Goal: Information Seeking & Learning: Check status

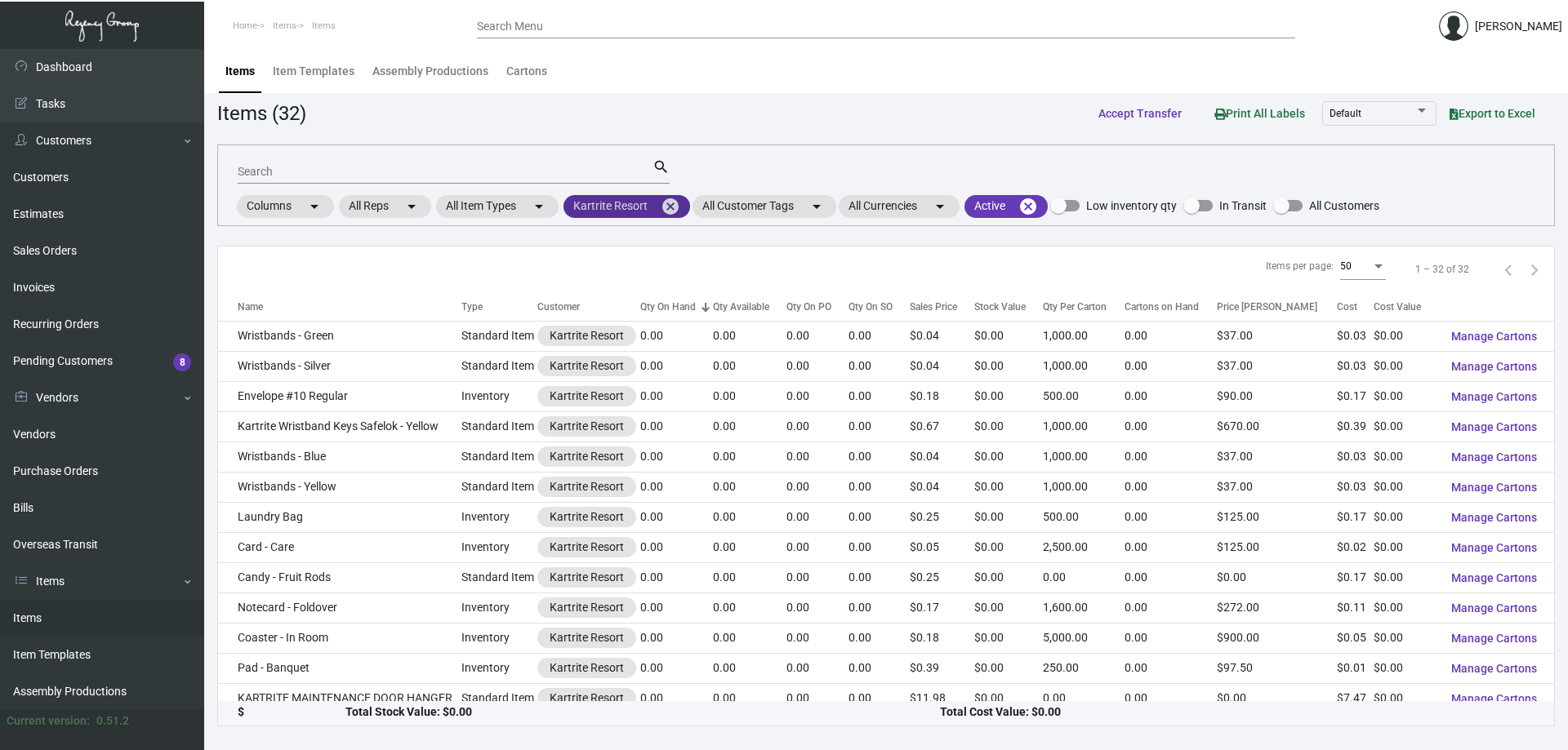
click at [670, 204] on mat-icon "cancel" at bounding box center [671, 207] width 20 height 20
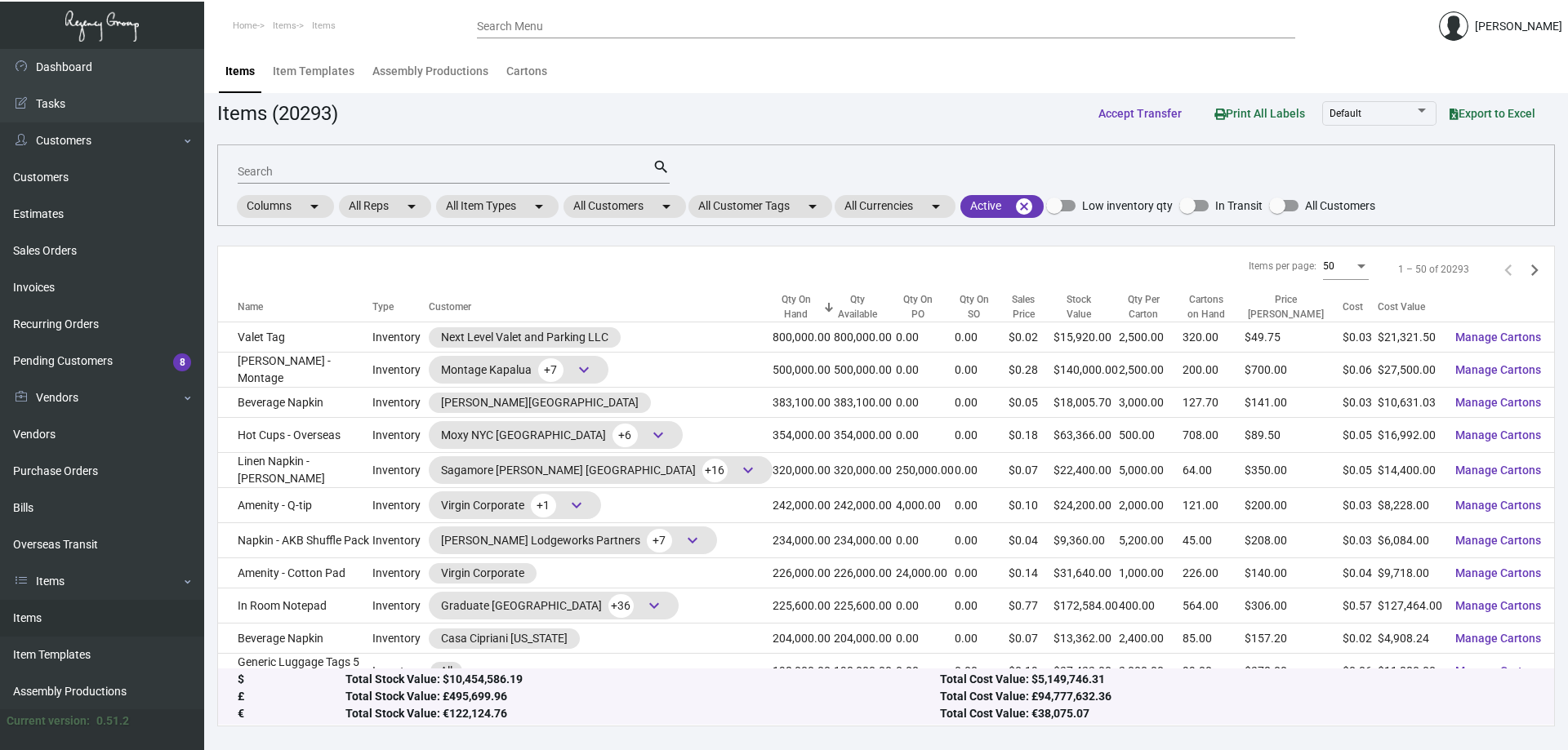
click at [614, 178] on input "Search" at bounding box center [444, 172] width 415 height 13
type input "[PERSON_NAME] [PERSON_NAME]"
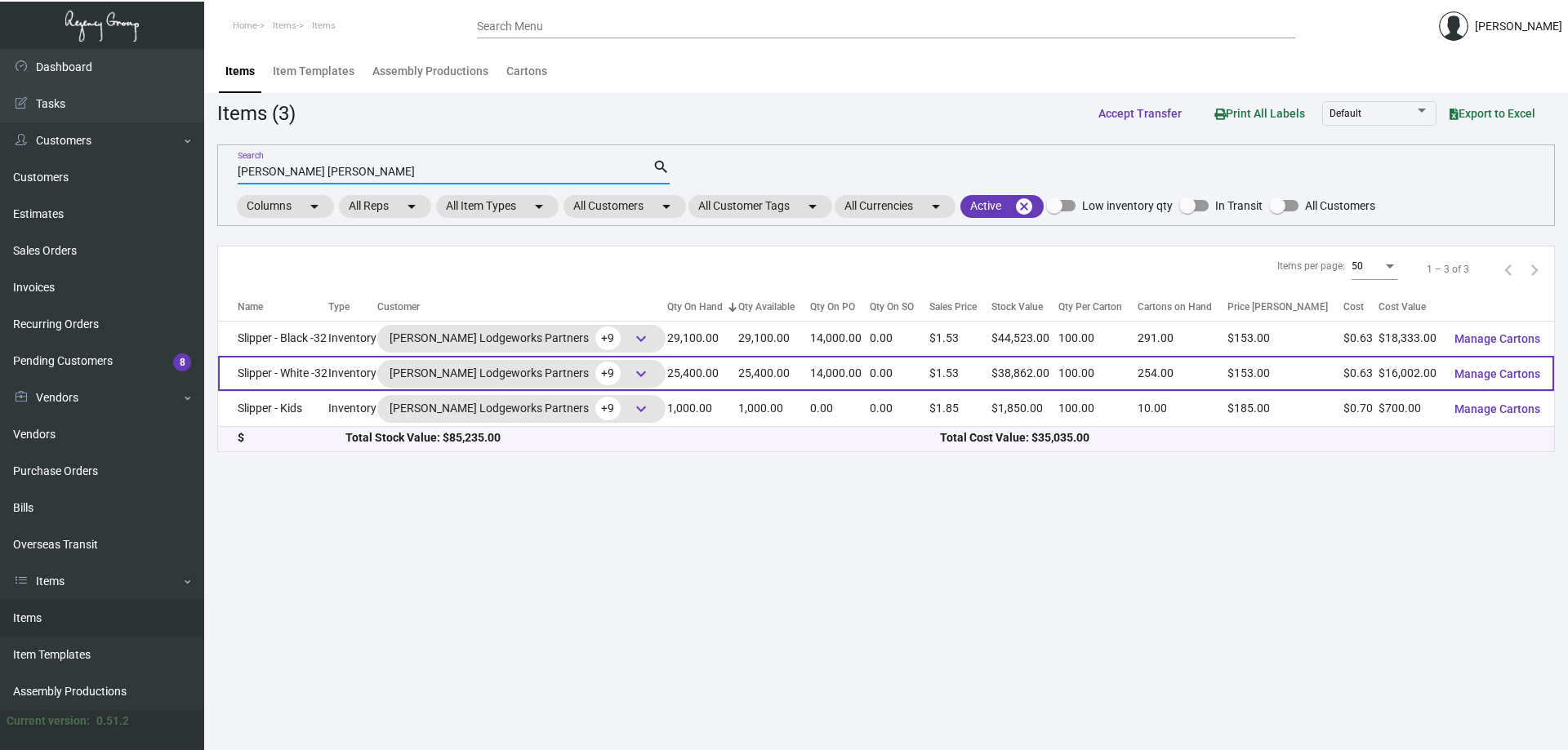
click at [305, 374] on td "Slipper - White -32" at bounding box center [273, 373] width 110 height 35
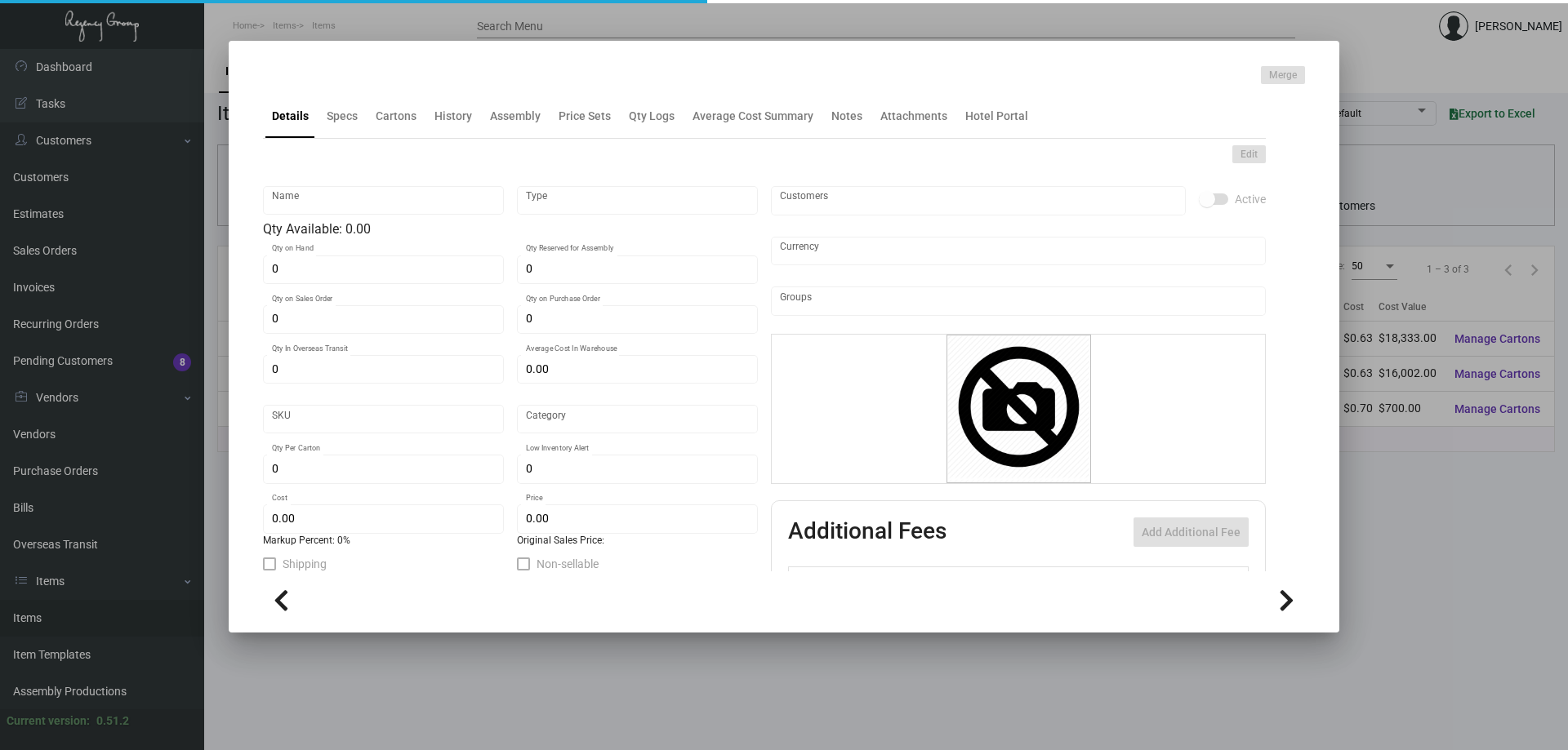
type input "Slipper - White -32"
type input "Inventory"
type input "25,400"
type input "14,000"
type input "$ 0.63664"
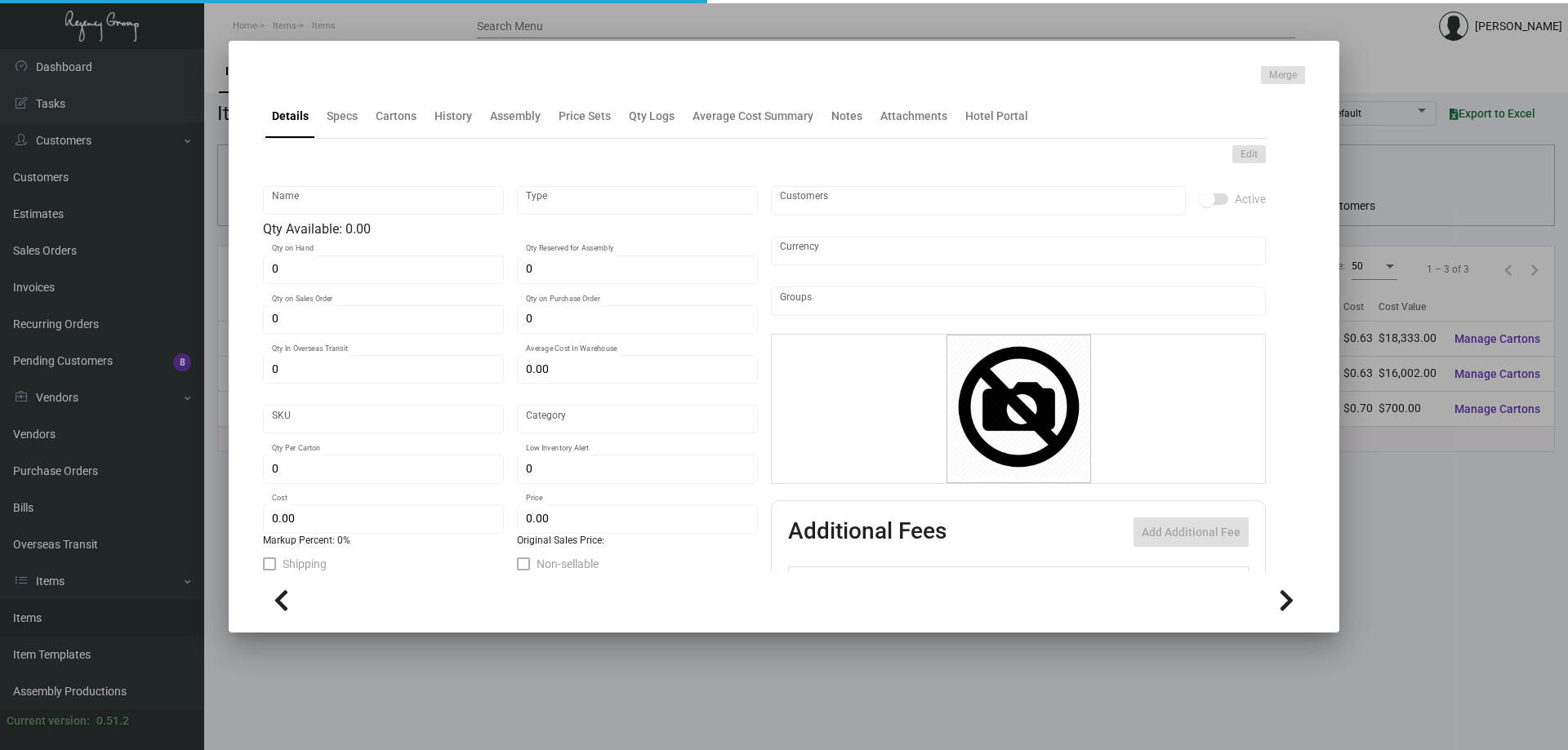
type input "Overseas"
type input "100"
type input "$ 0.63"
type input "$ 1.53"
type textarea "HR Slipper: Size #10 slipper, 1 size to fit all, black color cushion material ,…"
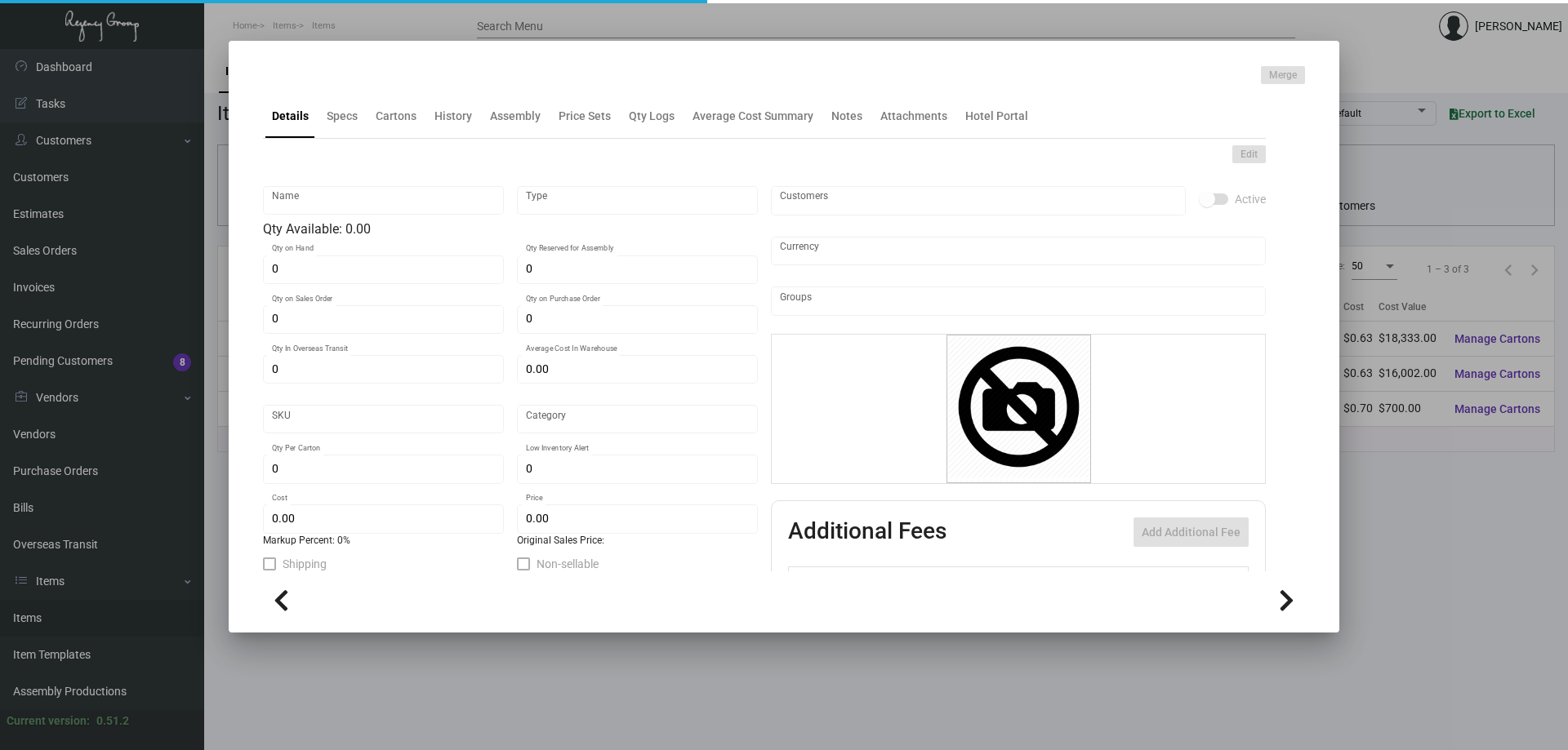
type textarea "HR Slipper: Size #10 slipper, 1 size to fit all, black color cushion material ,…"
checkbox input "true"
type input "United States Dollar $"
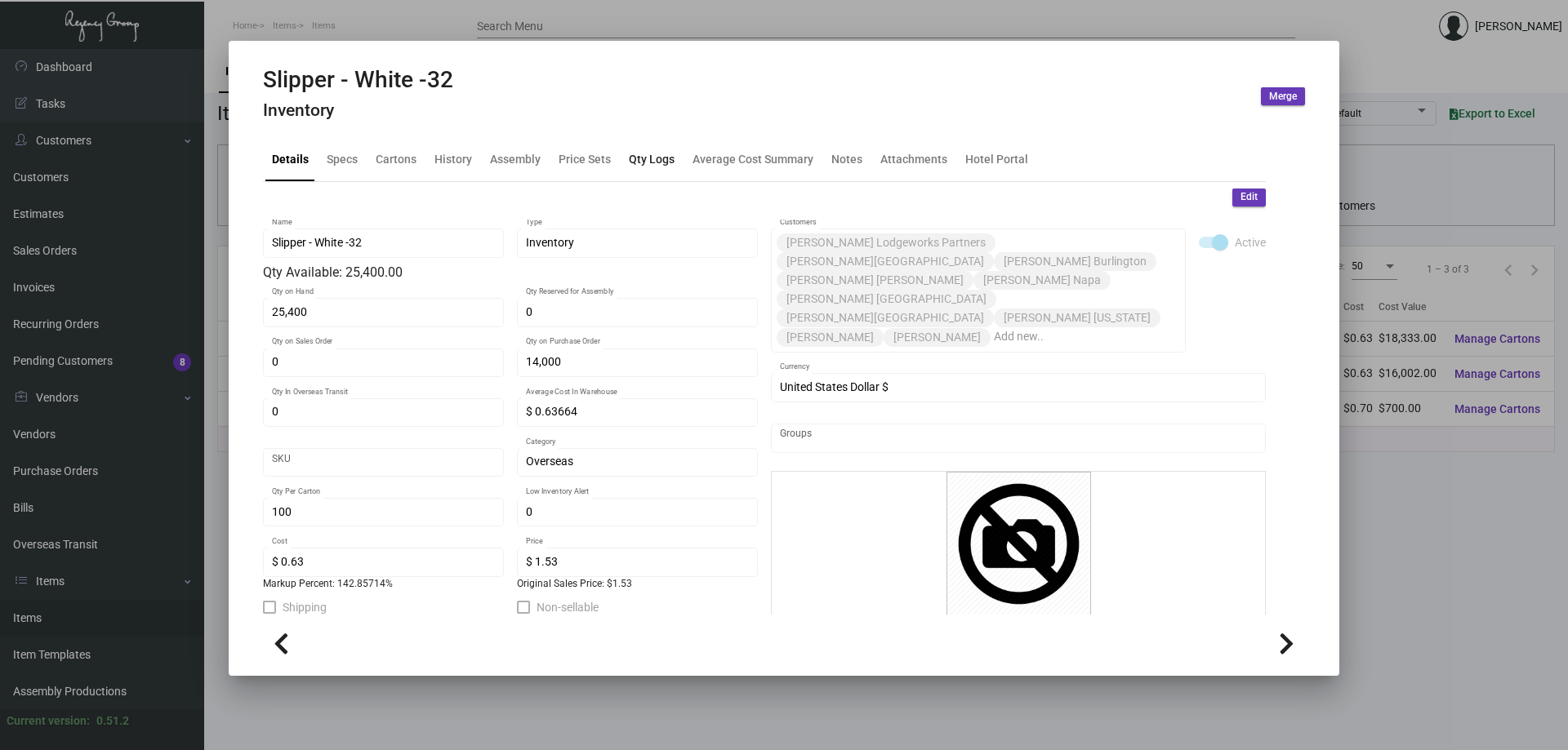
click at [640, 155] on div "Qty Logs" at bounding box center [652, 158] width 46 height 17
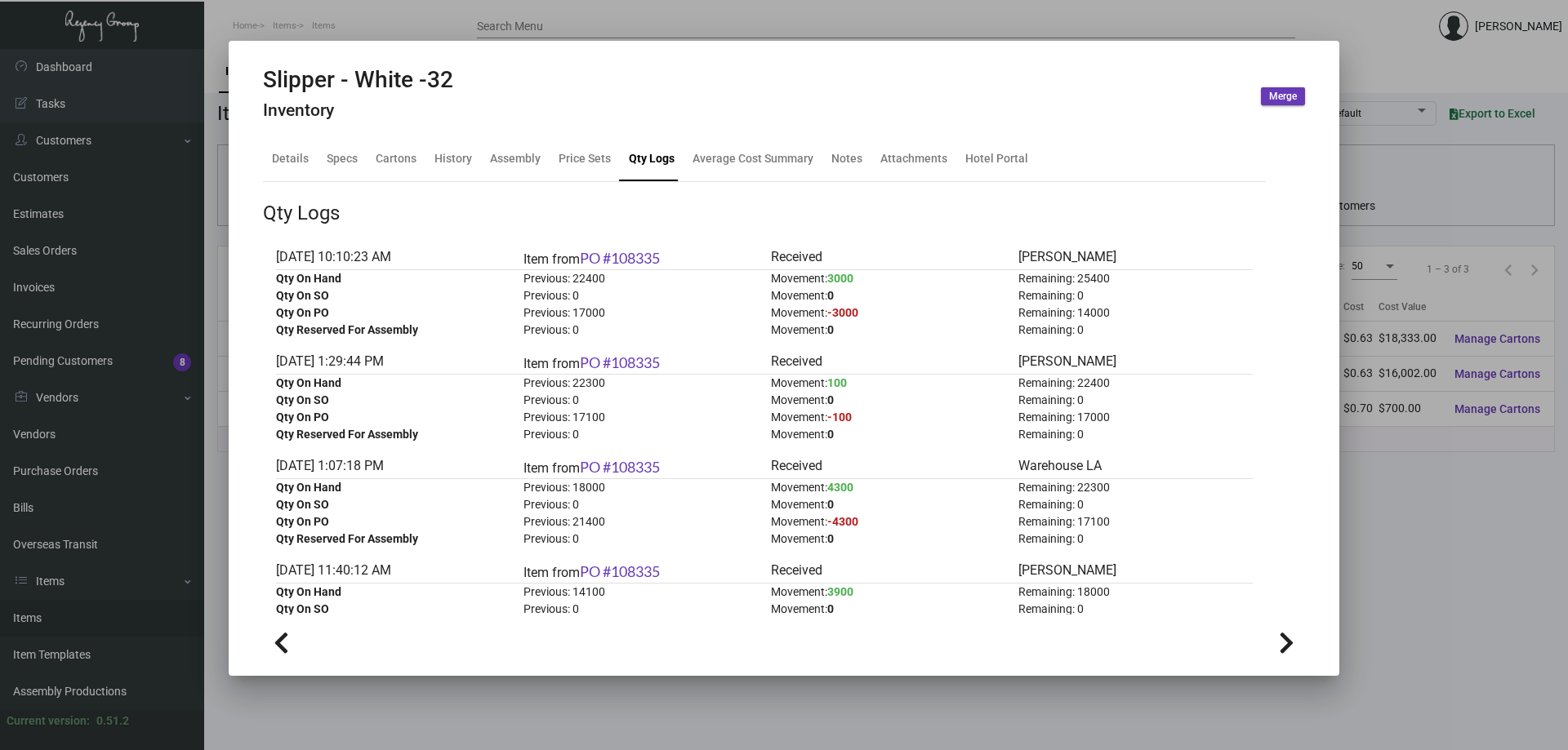
click at [361, 7] on div at bounding box center [784, 375] width 1568 height 750
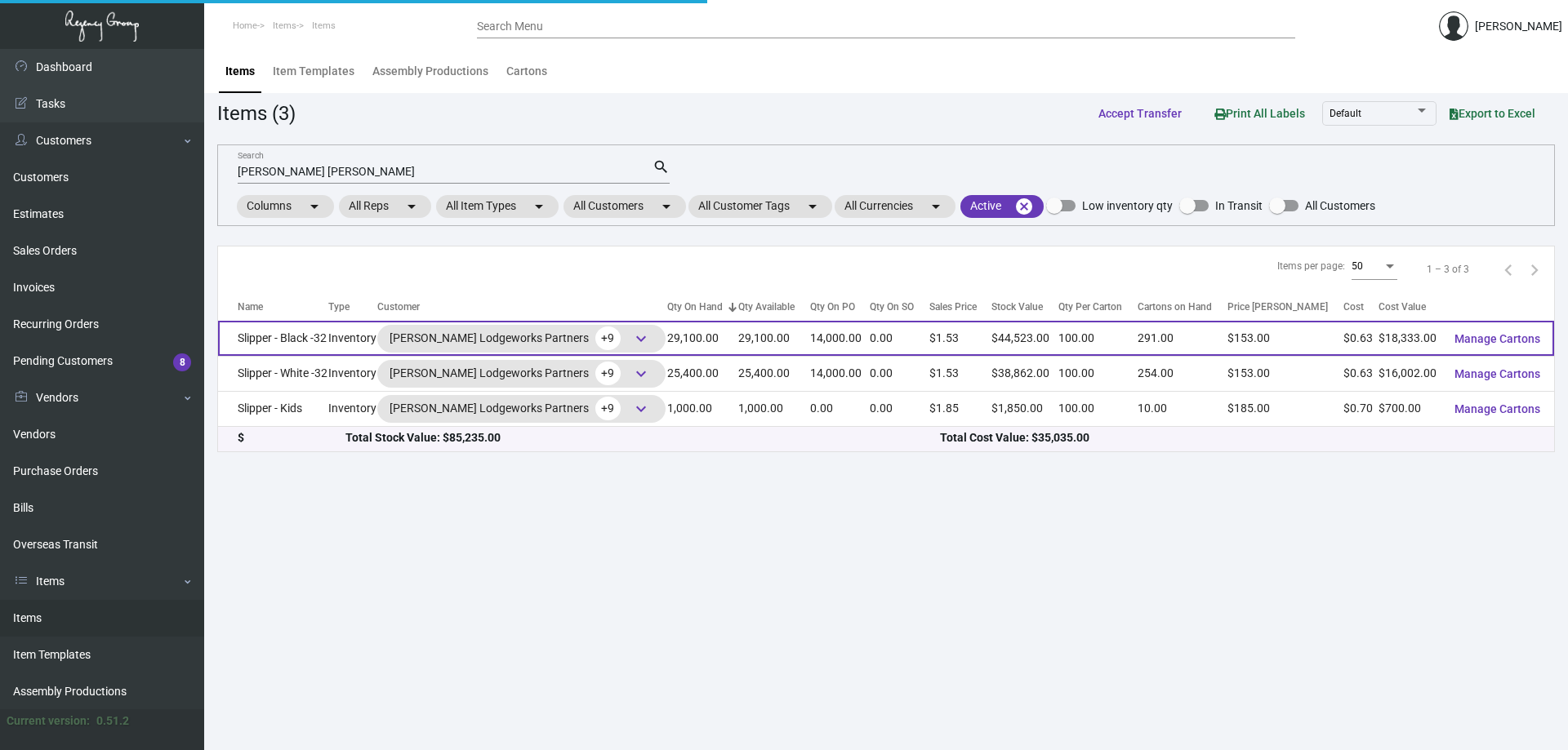
click at [305, 337] on td "Slipper - Black -32" at bounding box center [273, 338] width 110 height 35
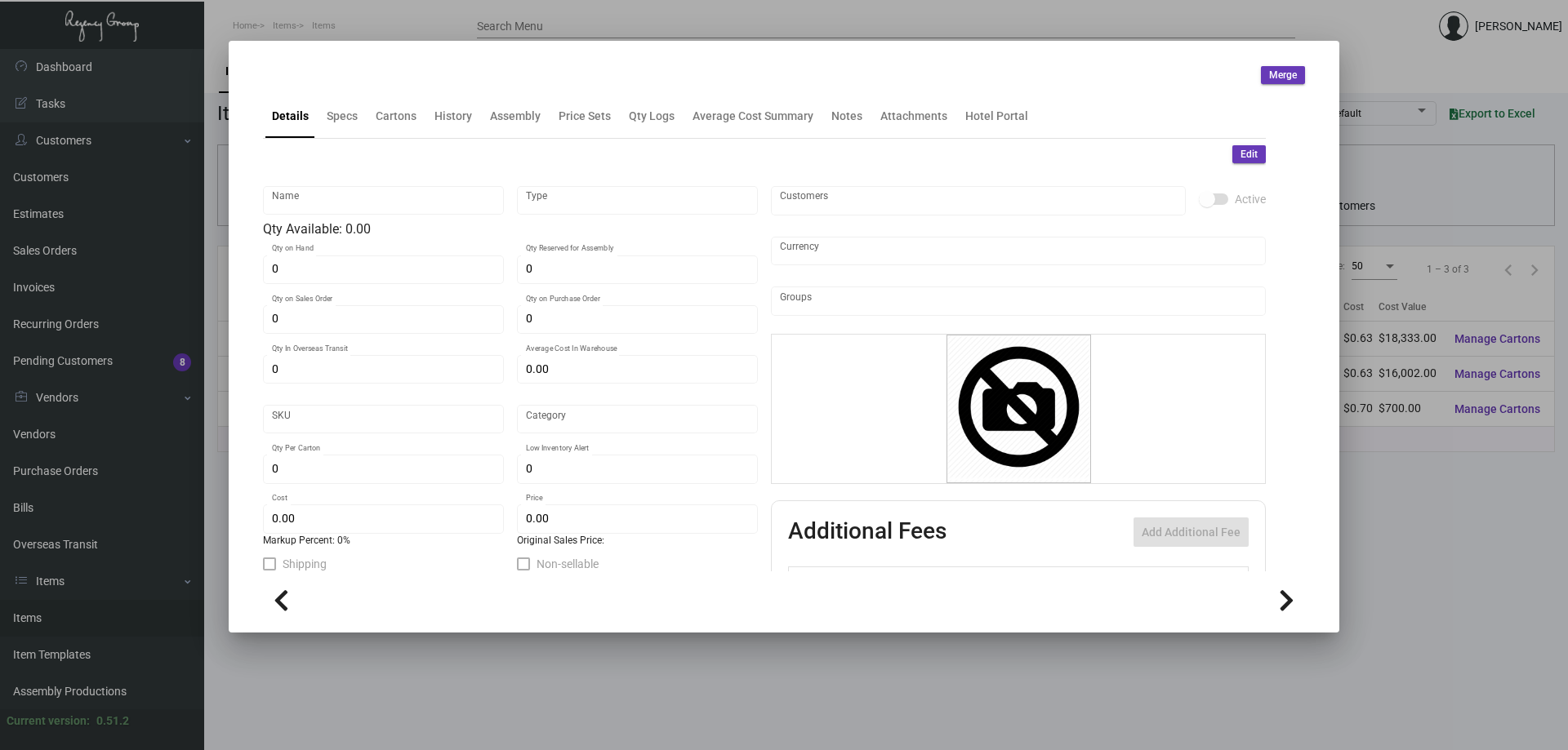
type input "Slipper - Black -32"
type input "Inventory"
type input "29,100"
type input "14,000"
type input "$ 0.63664"
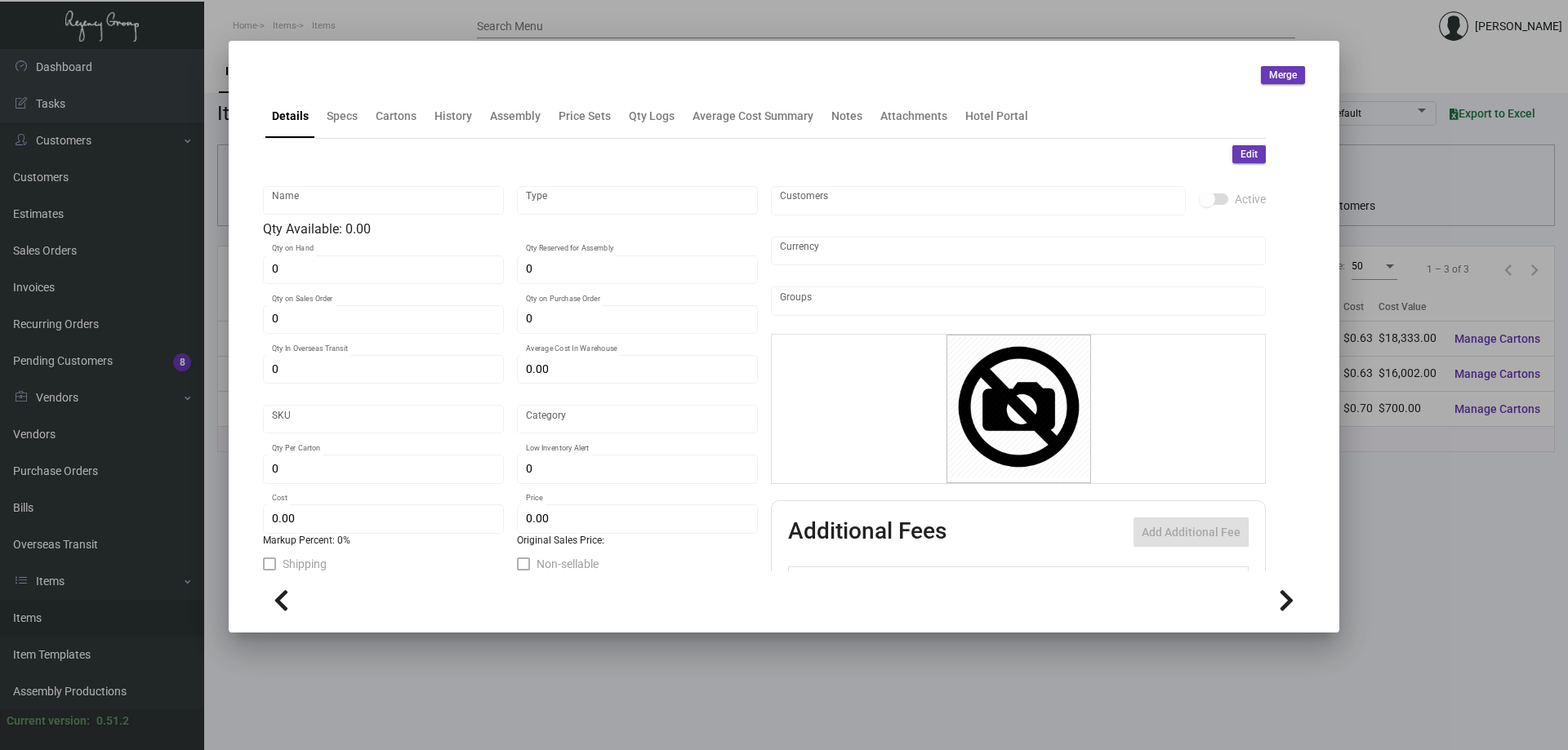
type input "Overseas"
type input "100"
type input "$ 0.63"
type input "$ 1.53"
type textarea "HR Slipper: Size #10 slipper, 1 size to fit all, black color cushion material ,…"
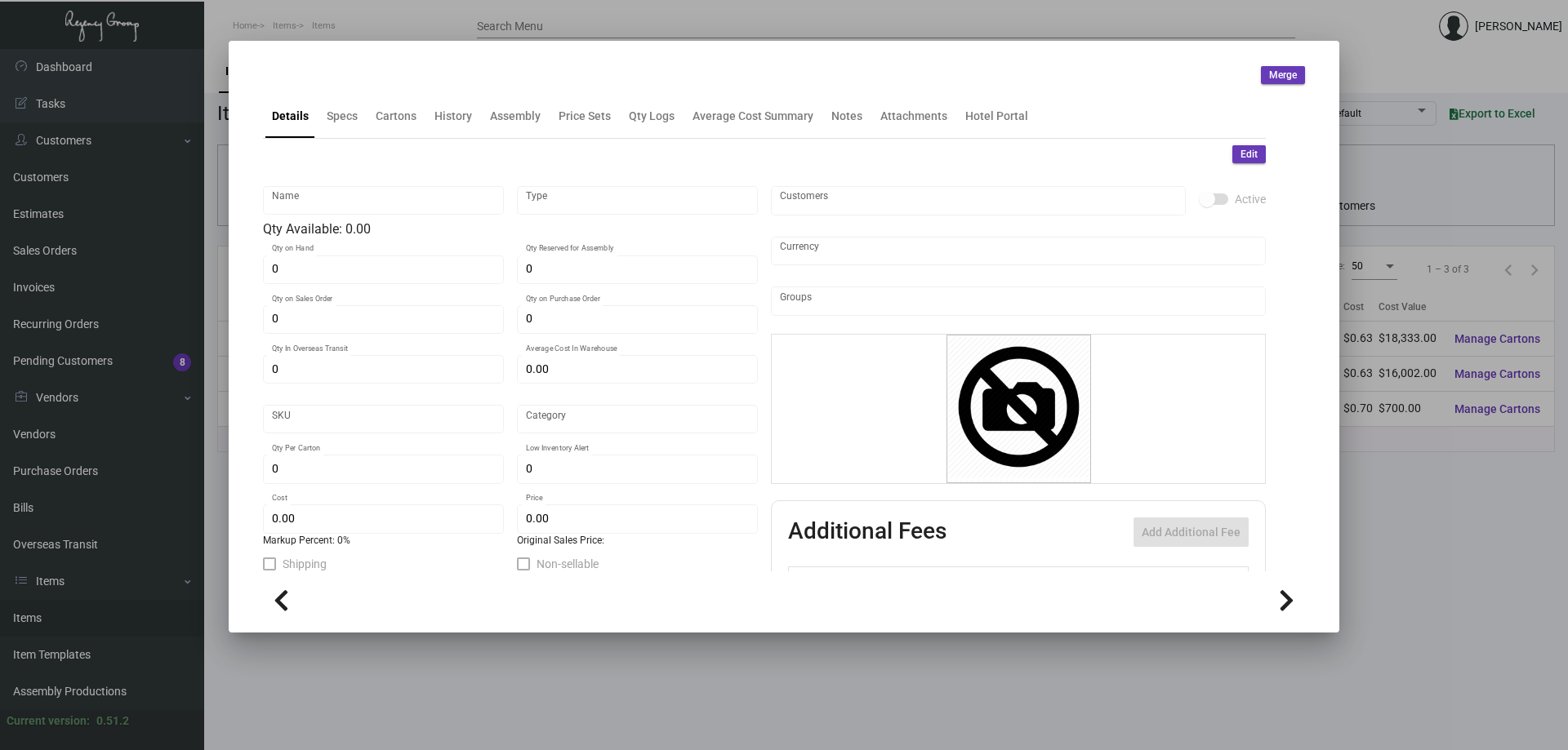
type textarea "HR Slipper: Size #10 slipper, 1 size to fit all, black color cushion material ,…"
checkbox input "true"
type input "United States Dollar $"
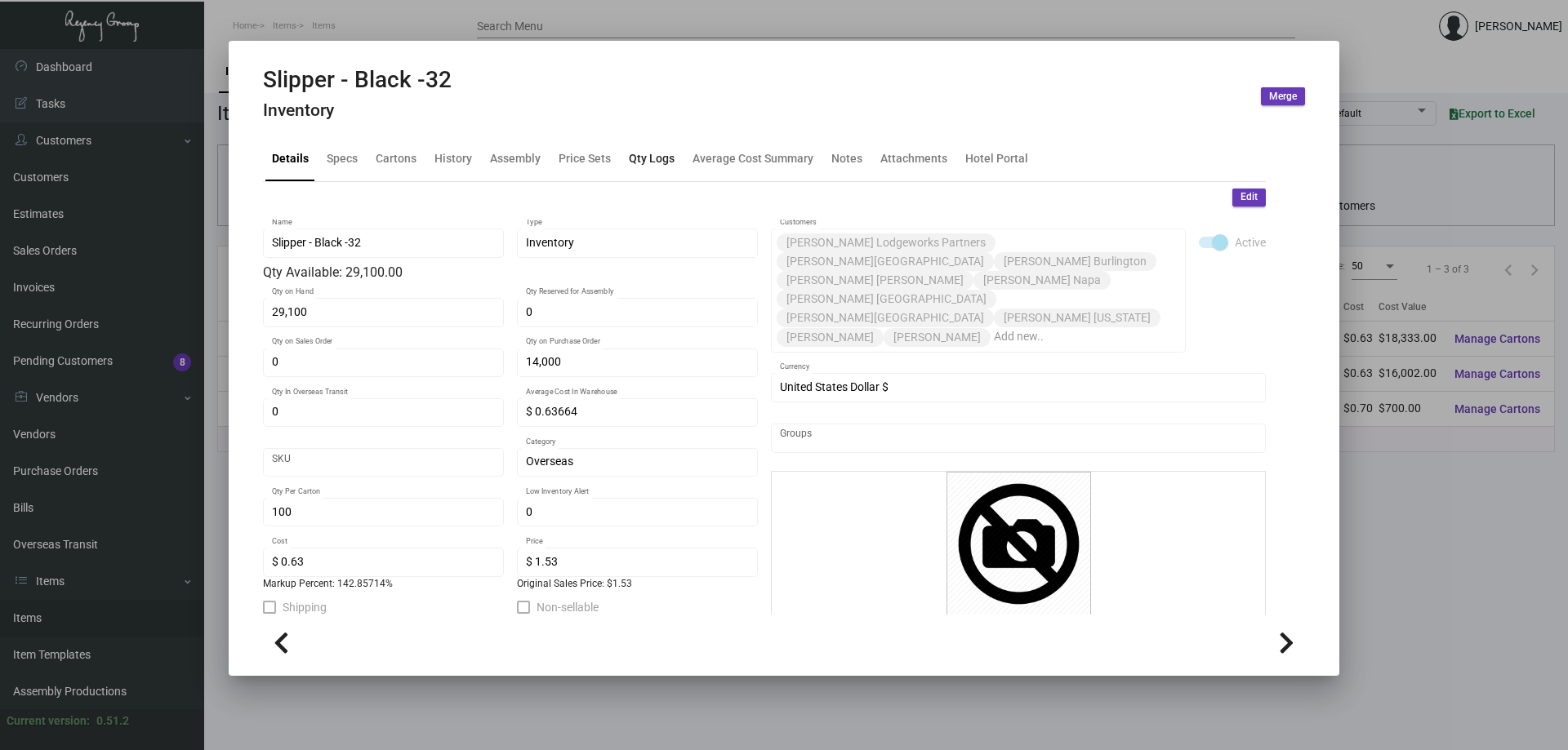
click at [665, 160] on div "Qty Logs" at bounding box center [652, 158] width 46 height 17
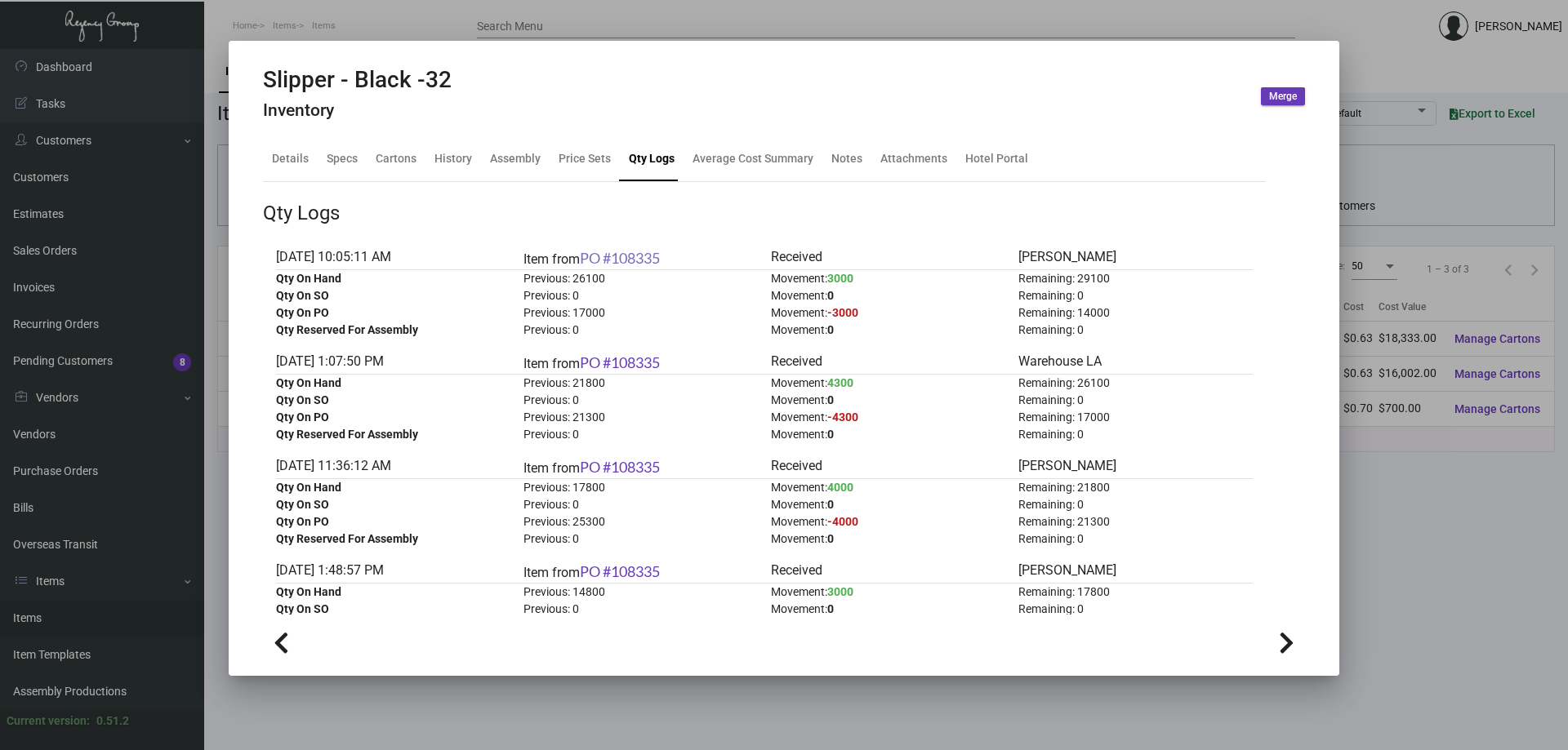
click at [652, 260] on link "PO #108335" at bounding box center [619, 258] width 80 height 18
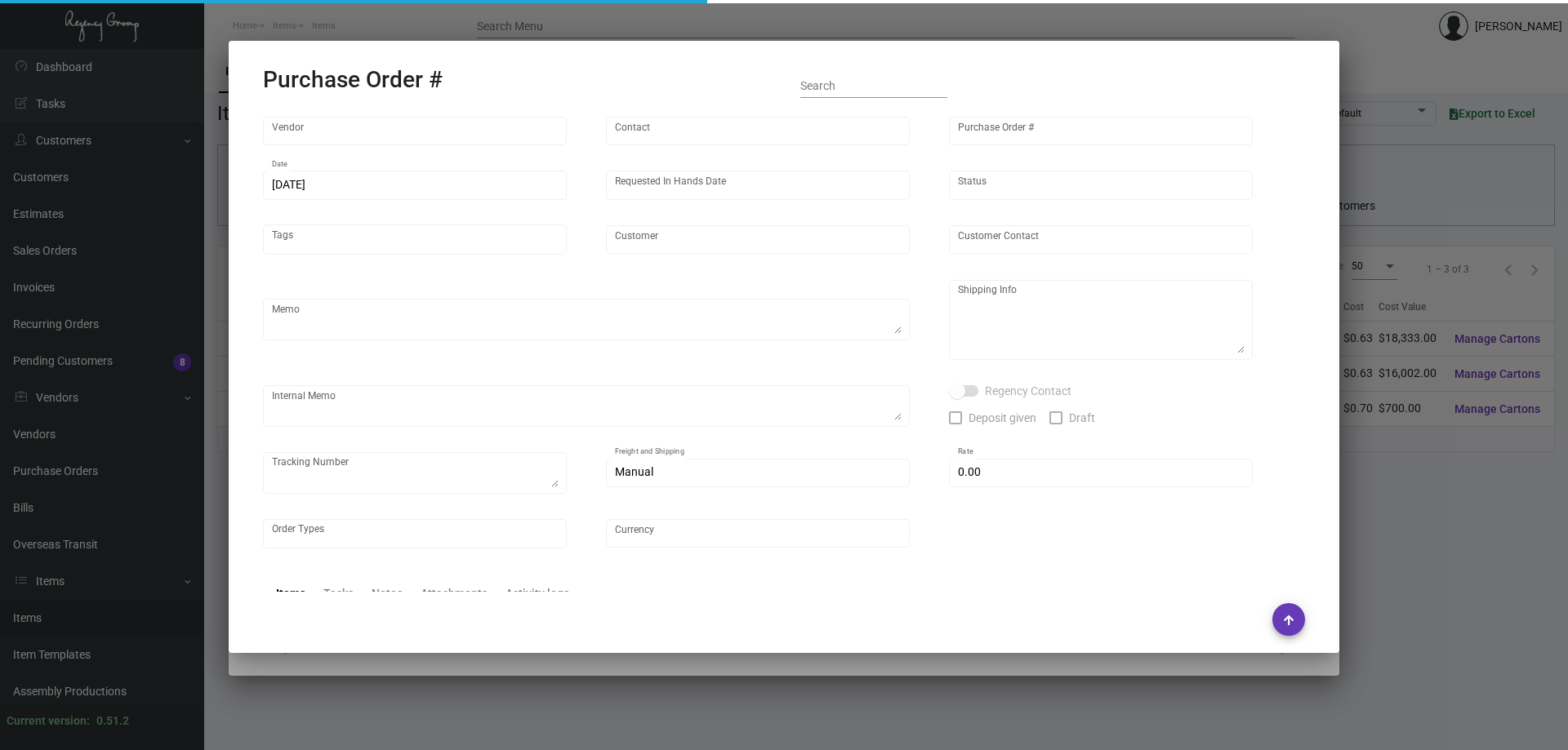
type input "Hangzhou [PERSON_NAME] Leisure Product Co. LTD"
type input "[PERSON_NAME]"
type input "108335"
type input "[DATE]"
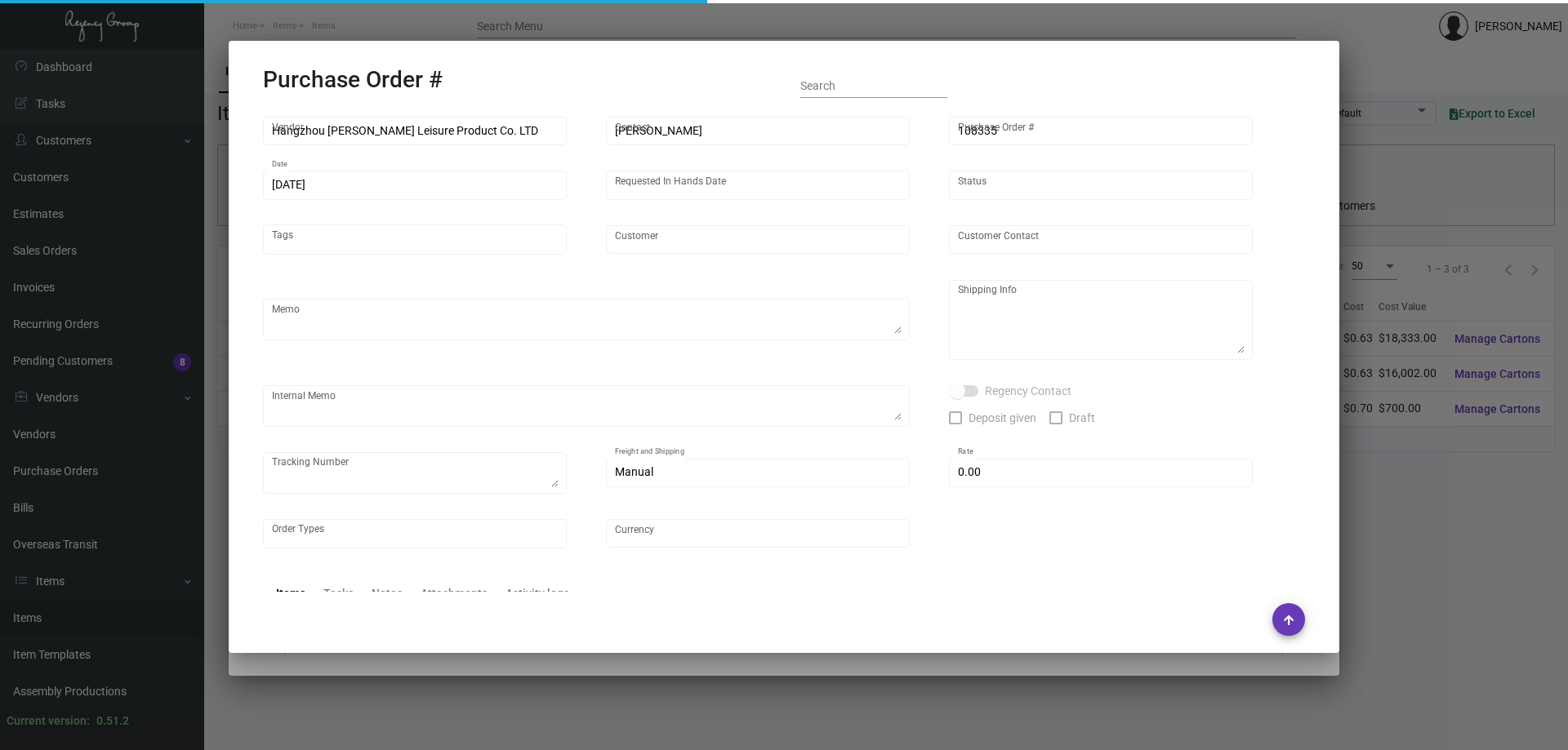
type input "[PERSON_NAME] Lodgeworks Partners"
type textarea "10K per color for the first batch, rest pending shipping instruction"
type textarea "Regency Group NJ - [PERSON_NAME] [STREET_ADDRESS]"
checkbox input "true"
type input "$ 0.00"
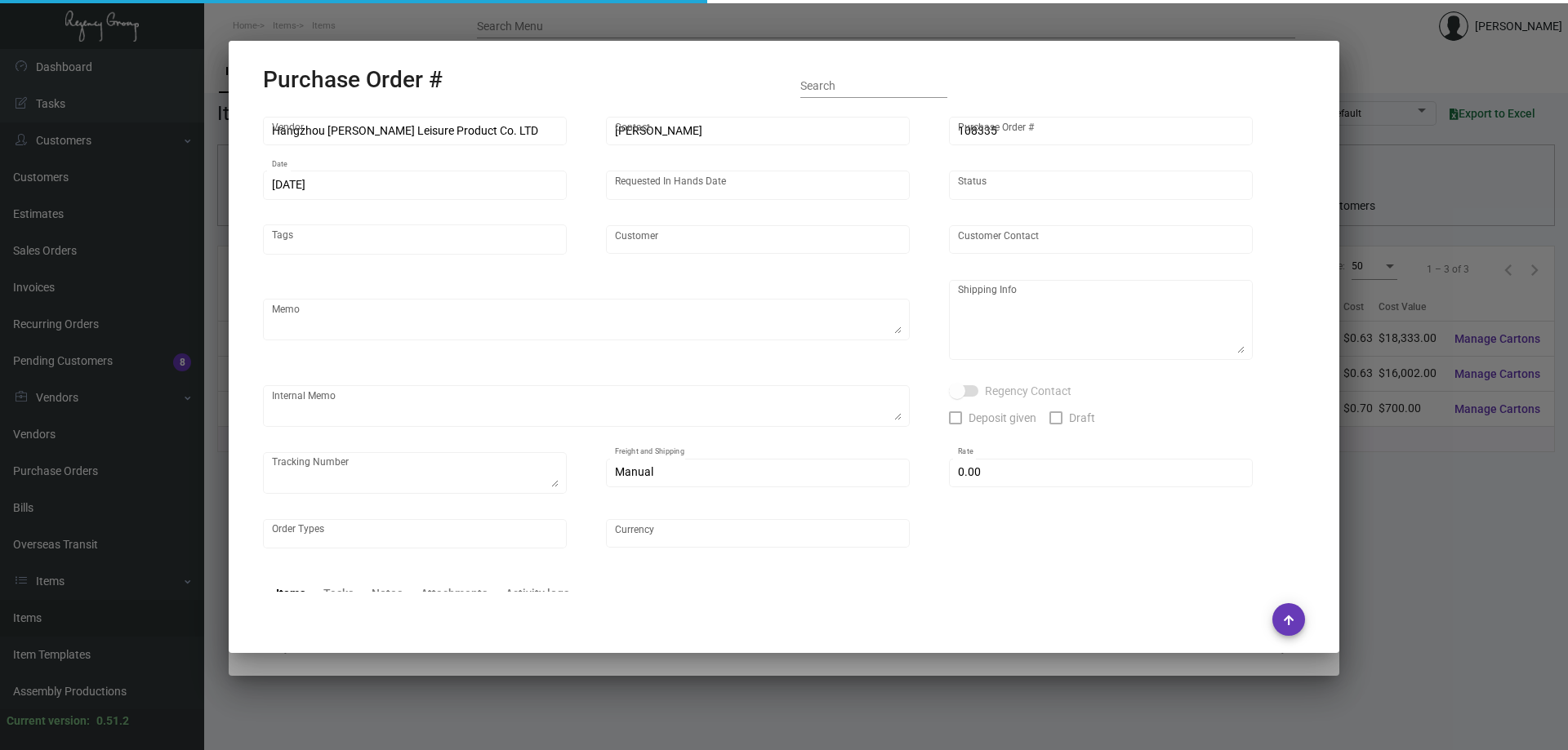
type input "United States Dollar $"
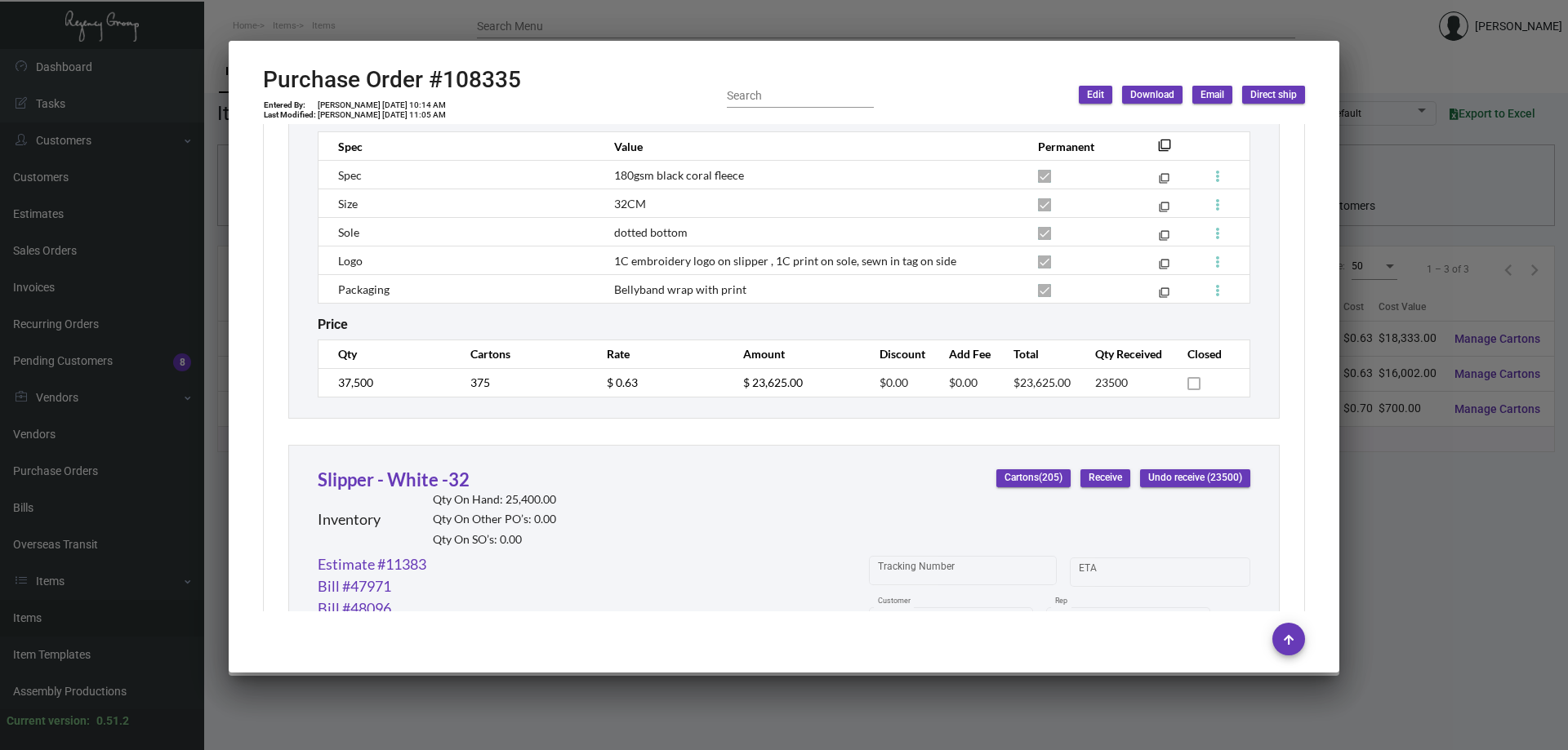
scroll to position [1236, 0]
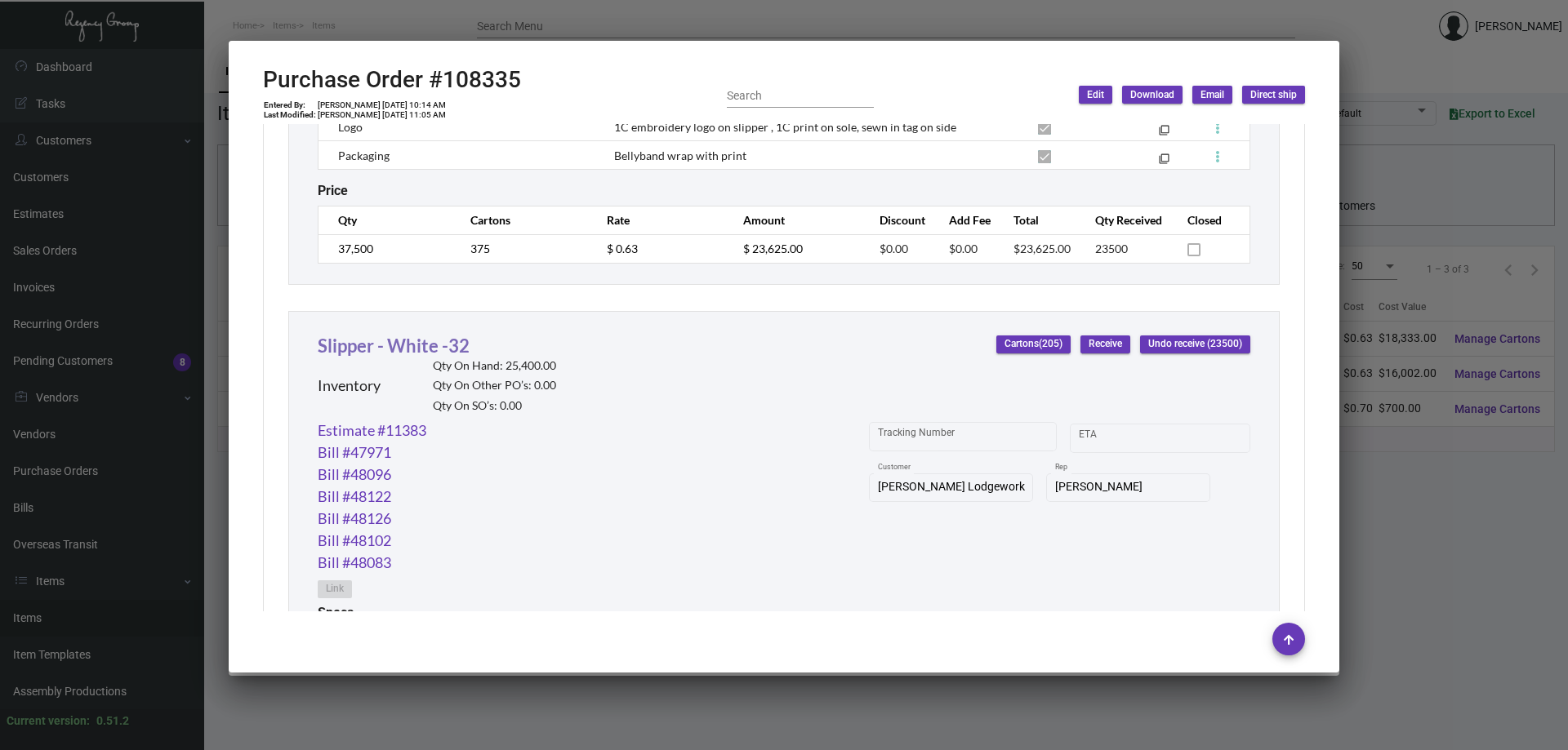
click at [415, 345] on link "Slipper - White -32" at bounding box center [393, 345] width 152 height 22
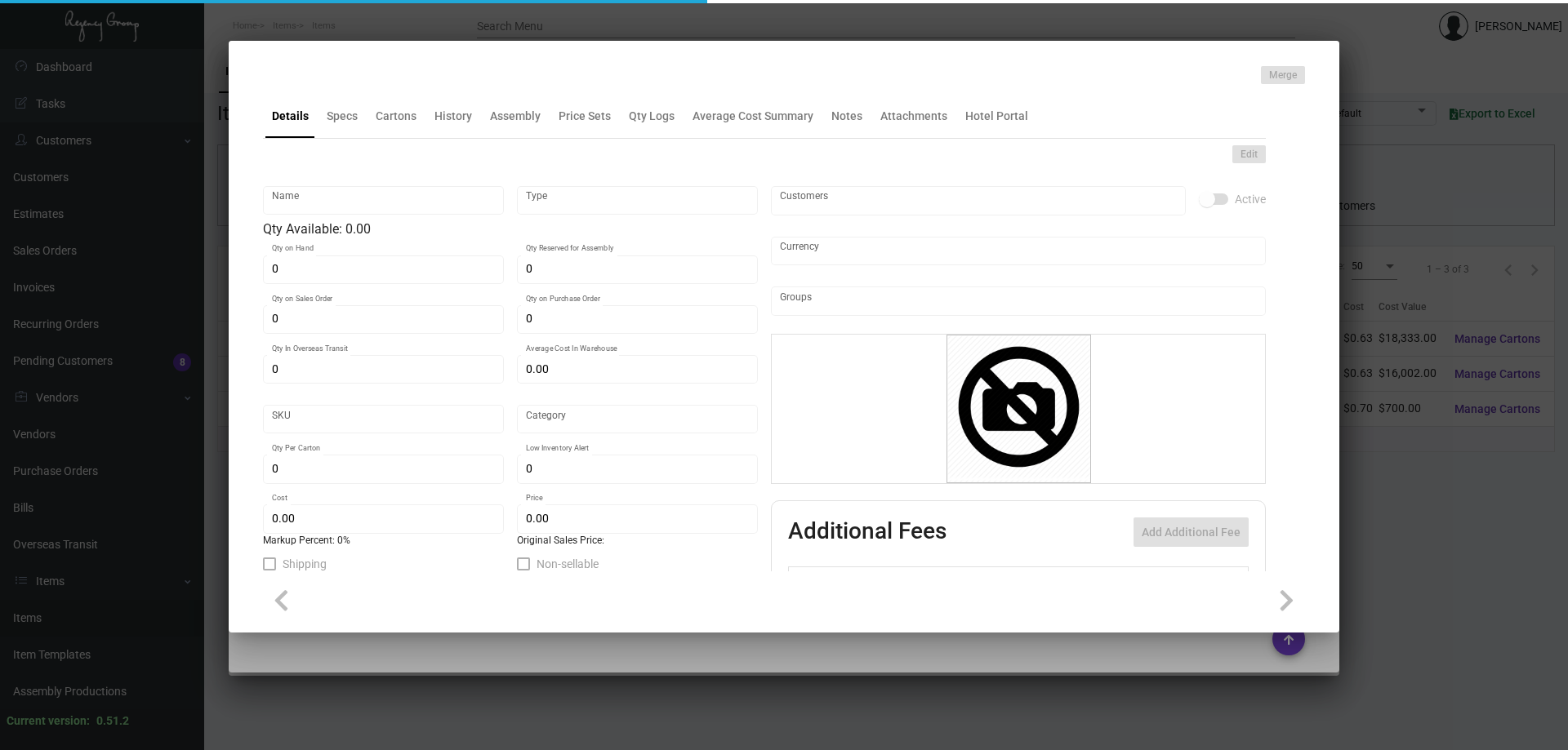
type input "Slipper - White -32"
type input "Inventory"
type input "25,400"
type input "14,000"
type input "$ 0.63664"
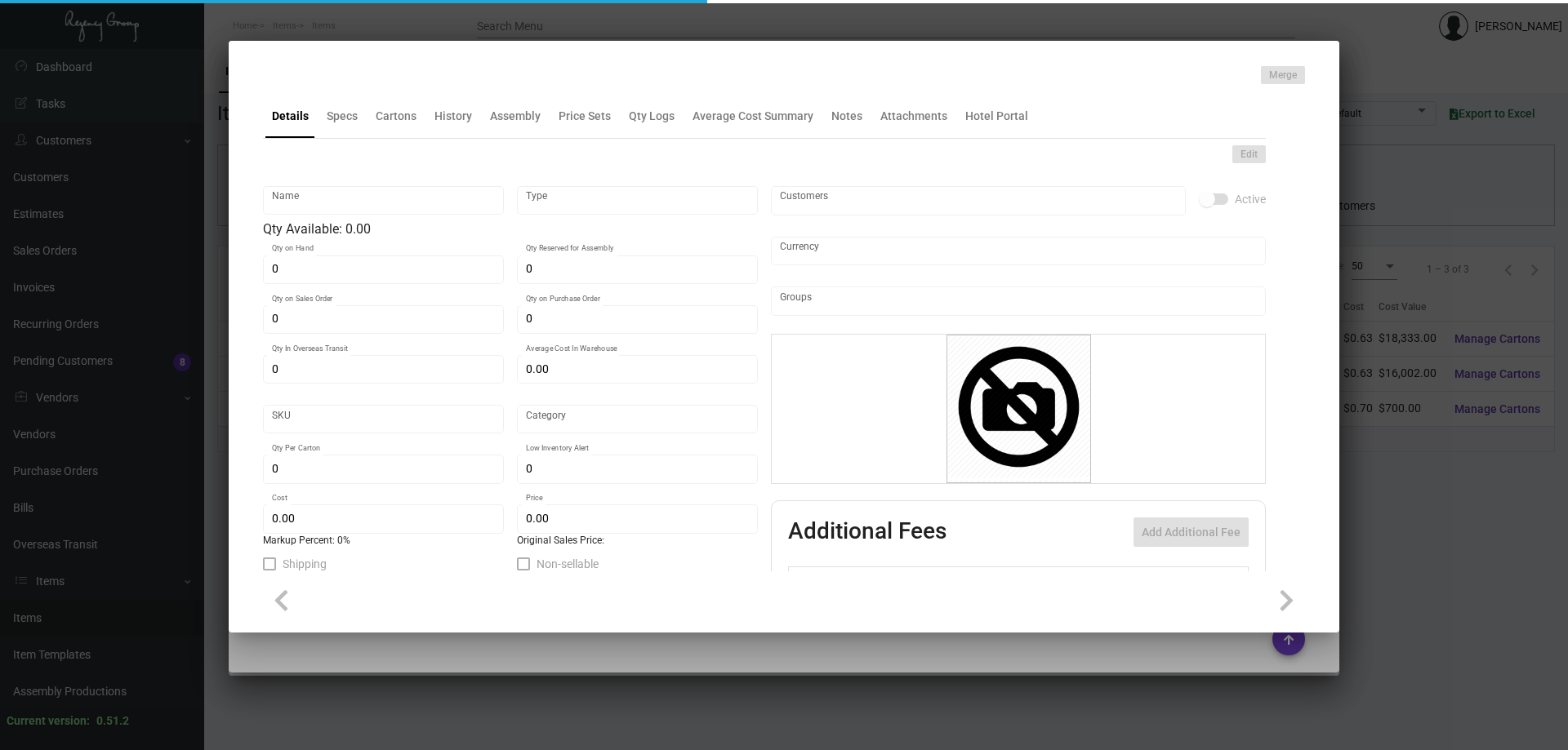
type input "Overseas"
type input "100"
type input "$ 0.63"
type input "$ 1.53"
type textarea "HR Slipper: Size #10 slipper, 1 size to fit all, black color cushion material ,…"
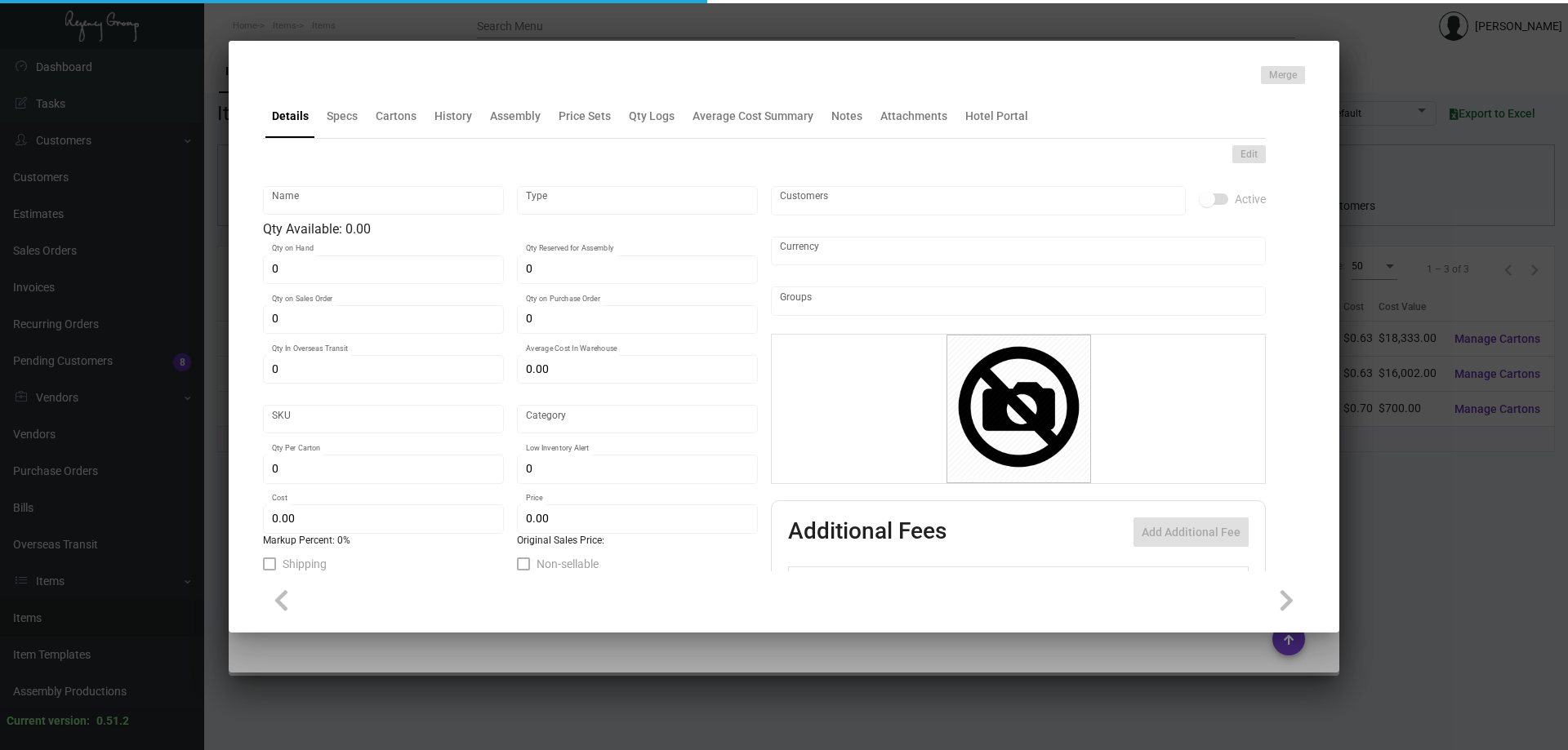
type textarea "HR Slipper: Size #10 slipper, 1 size to fit all, black color cushion material ,…"
checkbox input "true"
type input "United States Dollar $"
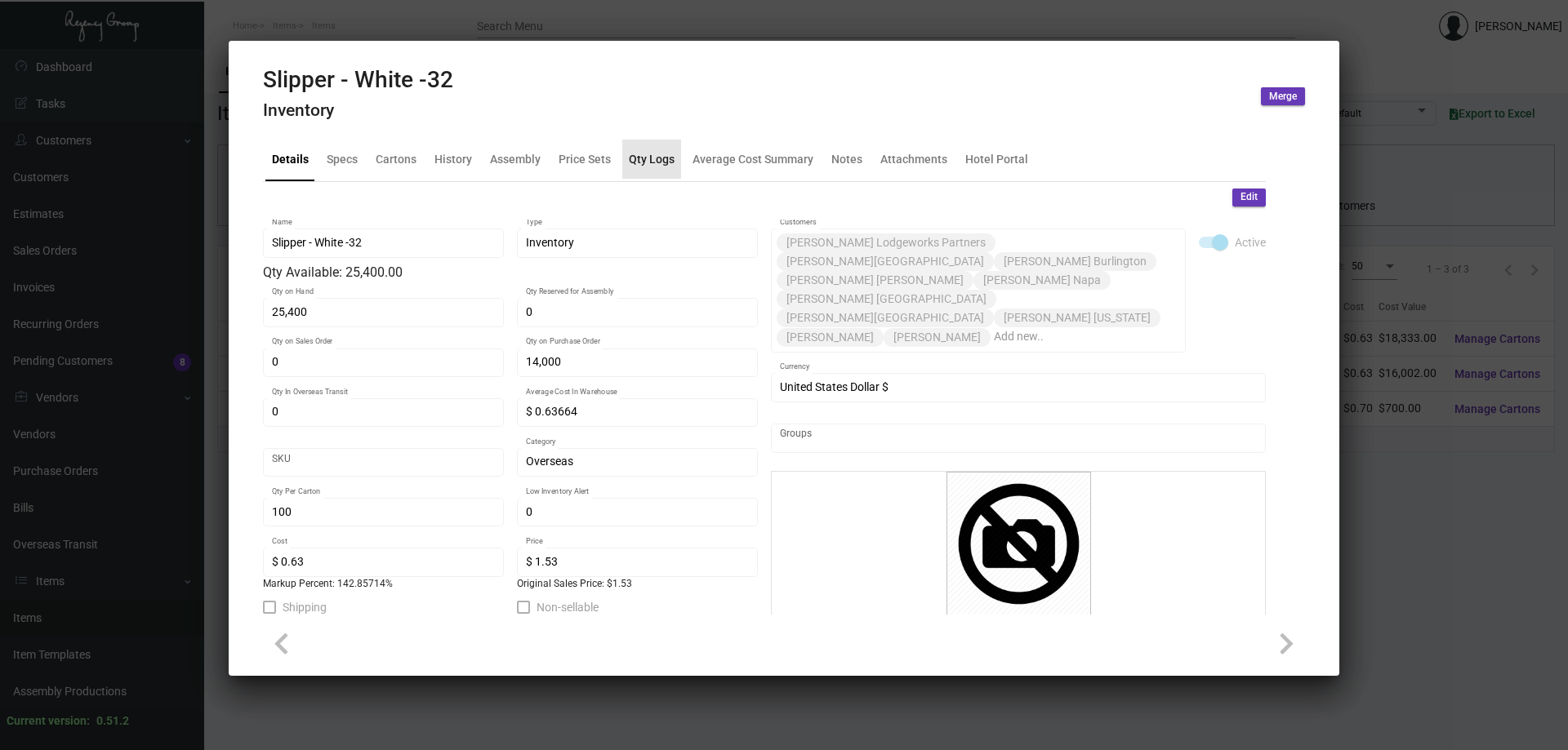
click at [660, 153] on div "Qty Logs" at bounding box center [652, 158] width 46 height 17
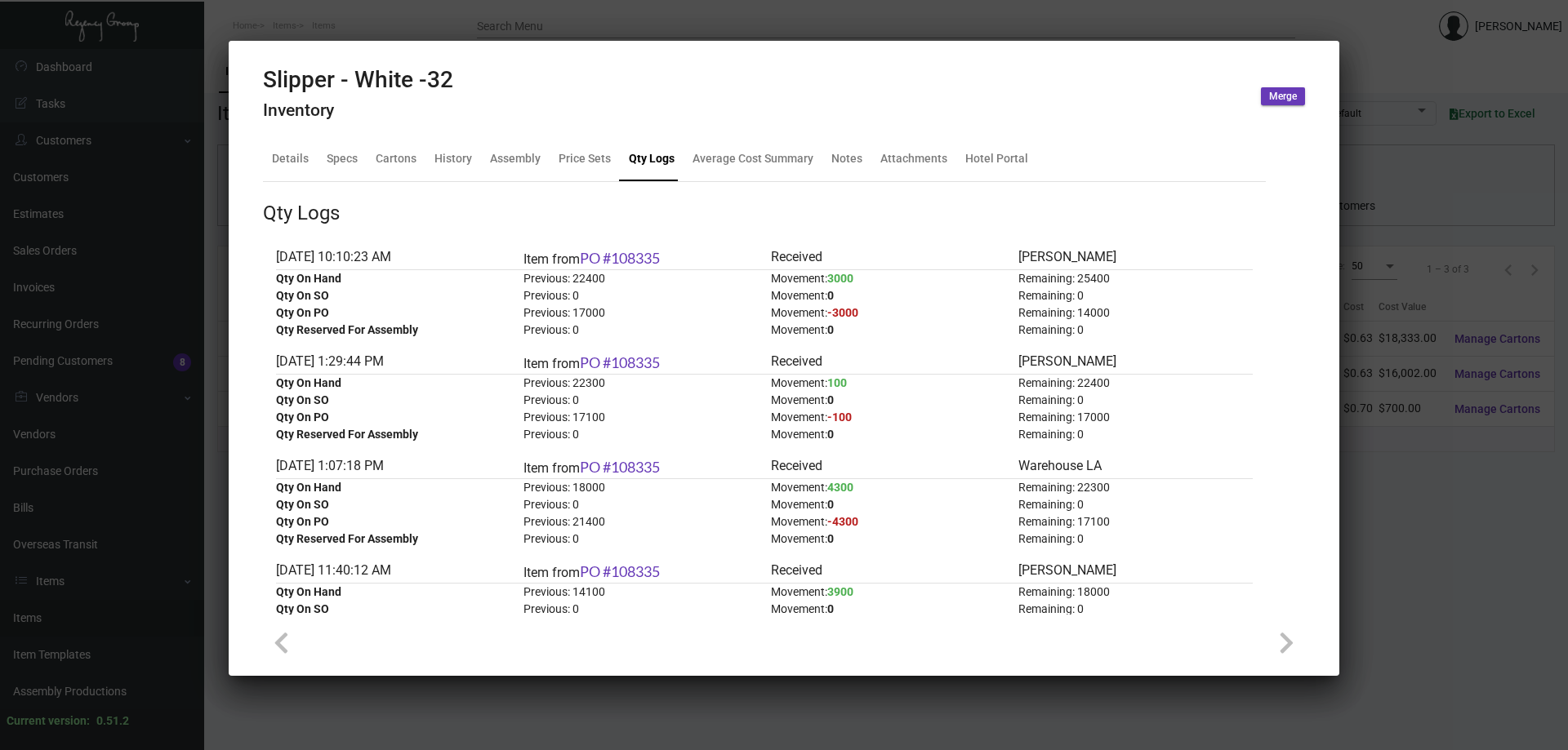
scroll to position [81, 0]
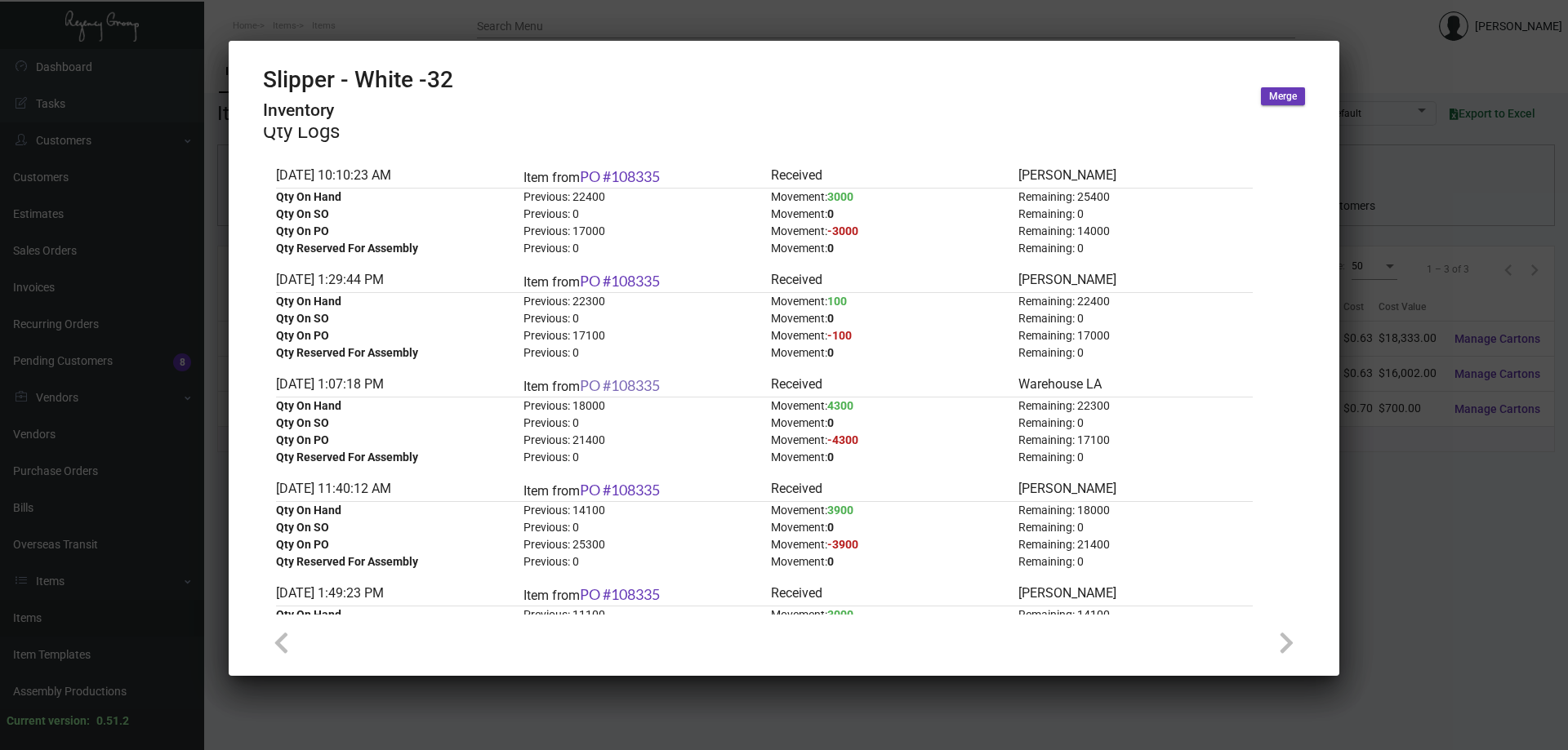
click at [640, 377] on link "PO #108335" at bounding box center [619, 385] width 80 height 18
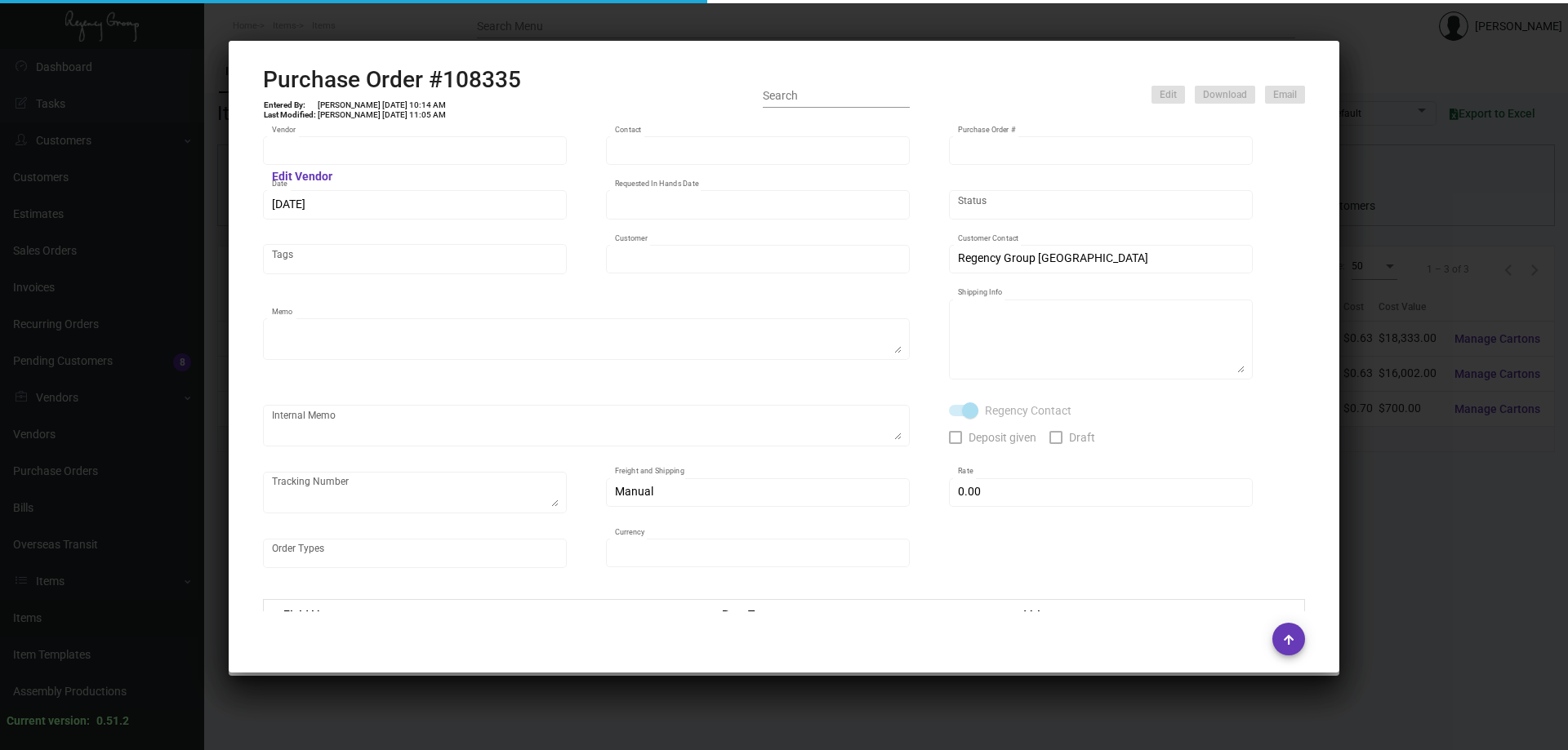
type input "Hangzhou [PERSON_NAME] Leisure Product Co. LTD"
type input "[PERSON_NAME]"
type input "108335"
type input "[DATE]"
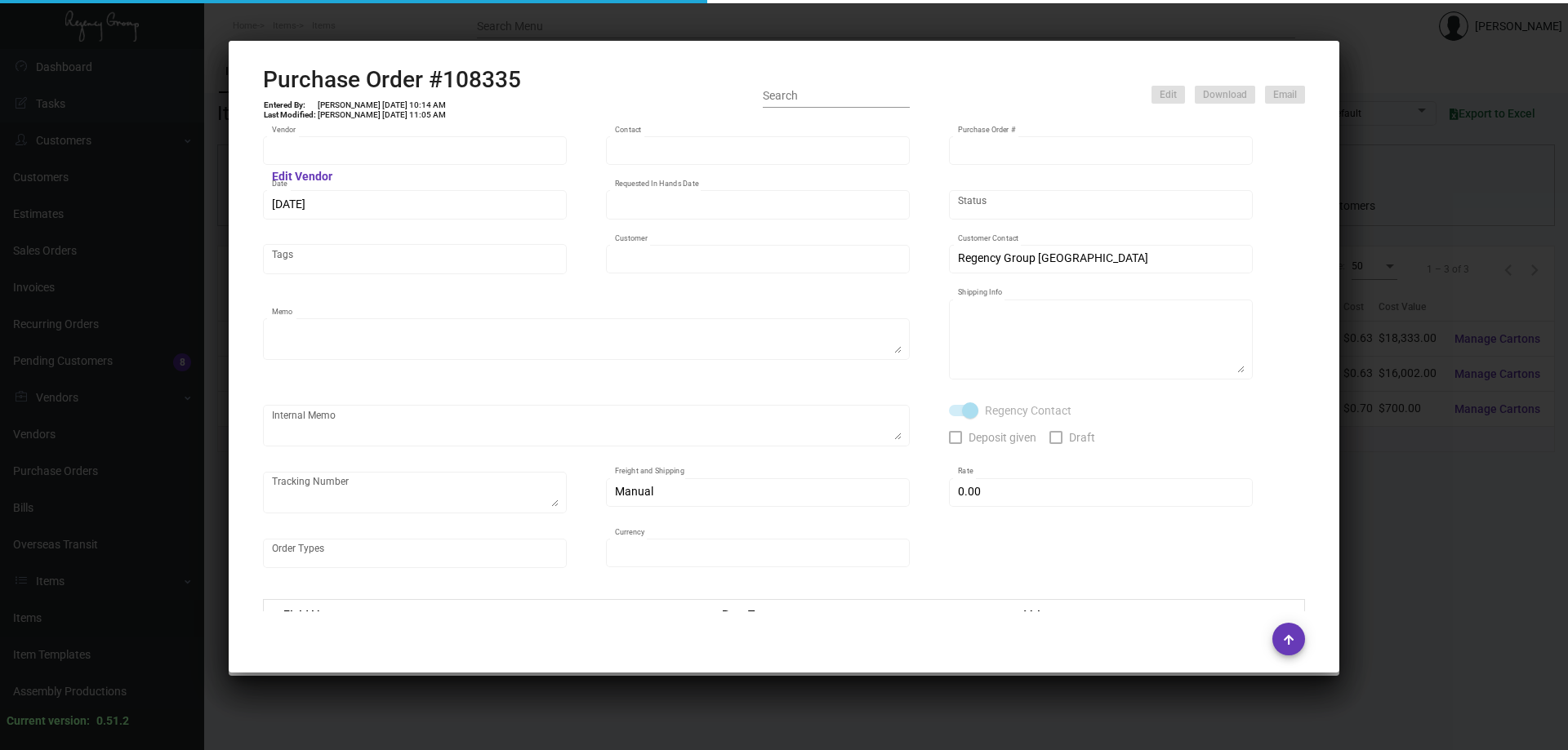
type input "[PERSON_NAME] Lodgeworks Partners"
type textarea "10K per color for the first batch, rest pending shipping instruction"
type textarea "Regency Group NJ - [PERSON_NAME] [STREET_ADDRESS]"
checkbox input "true"
type input "$ 0.00"
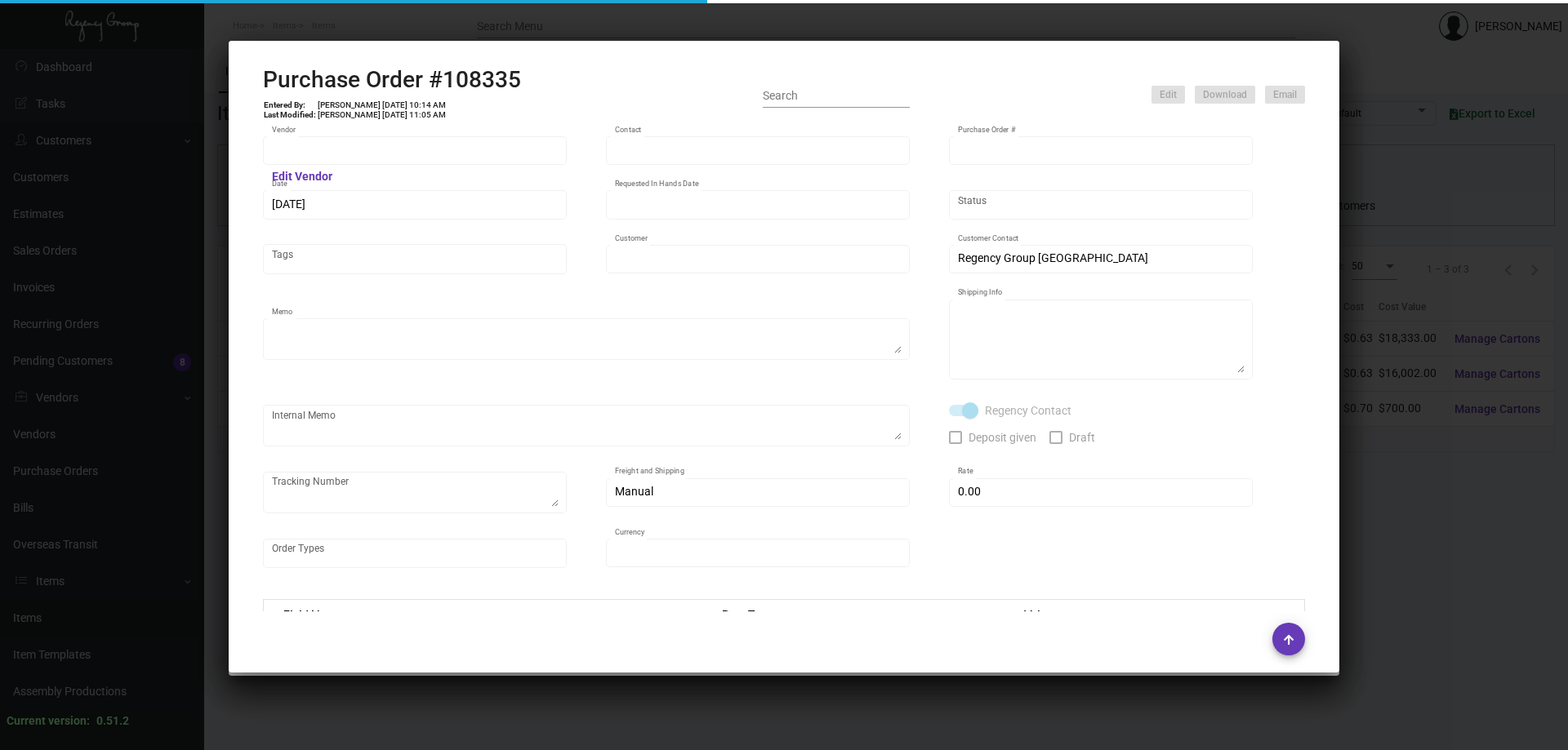
type input "United States Dollar $"
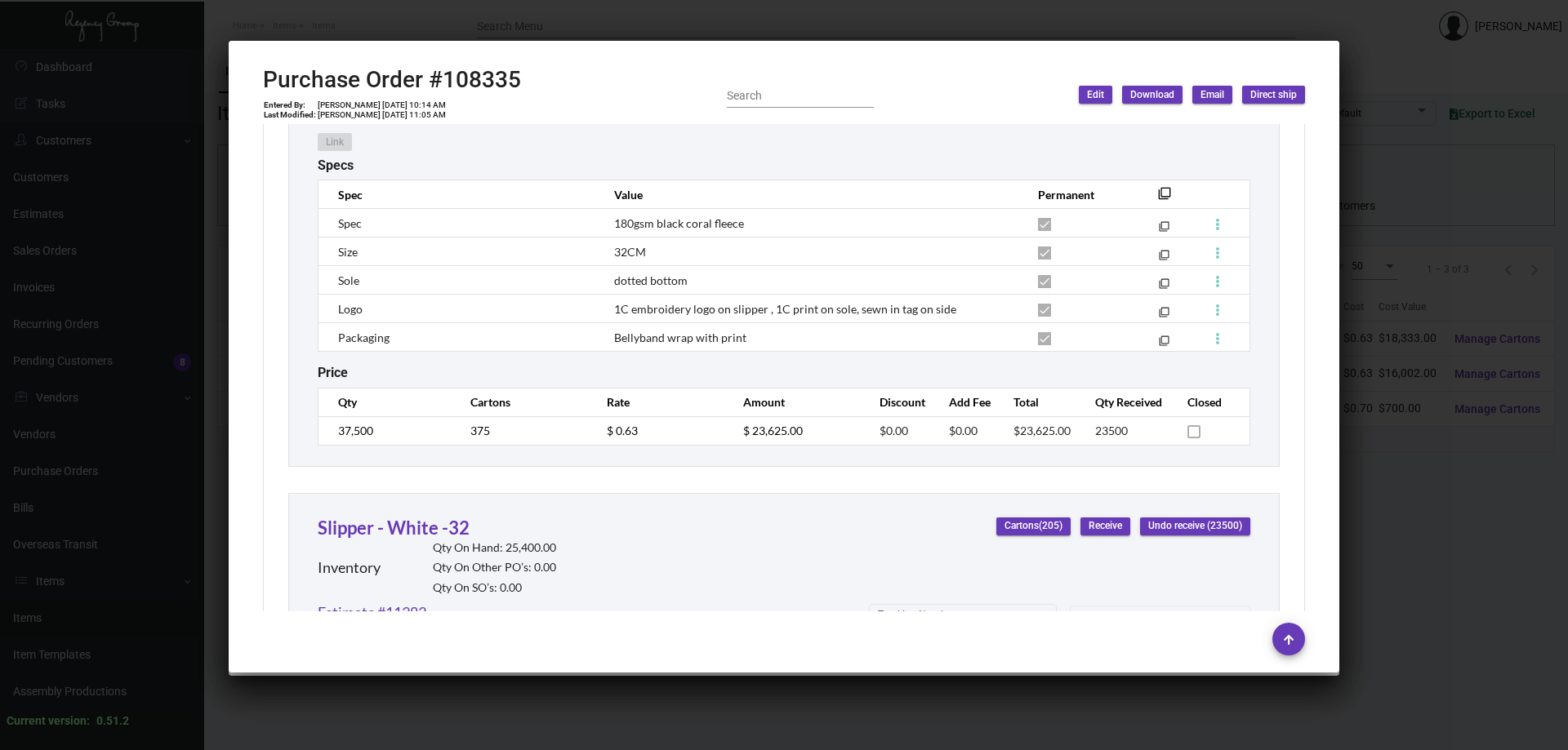
scroll to position [1048, 0]
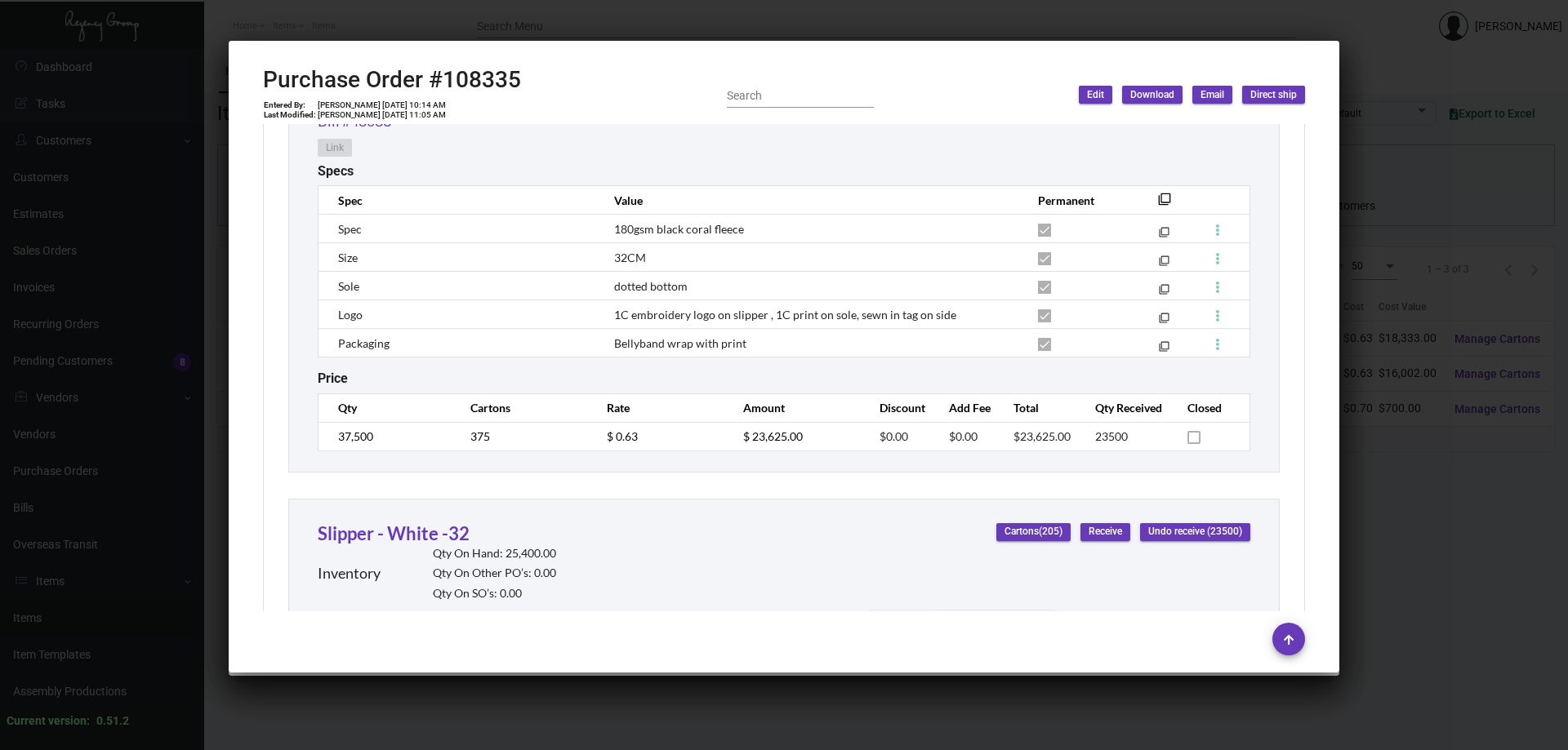
click at [537, 21] on div at bounding box center [784, 375] width 1568 height 750
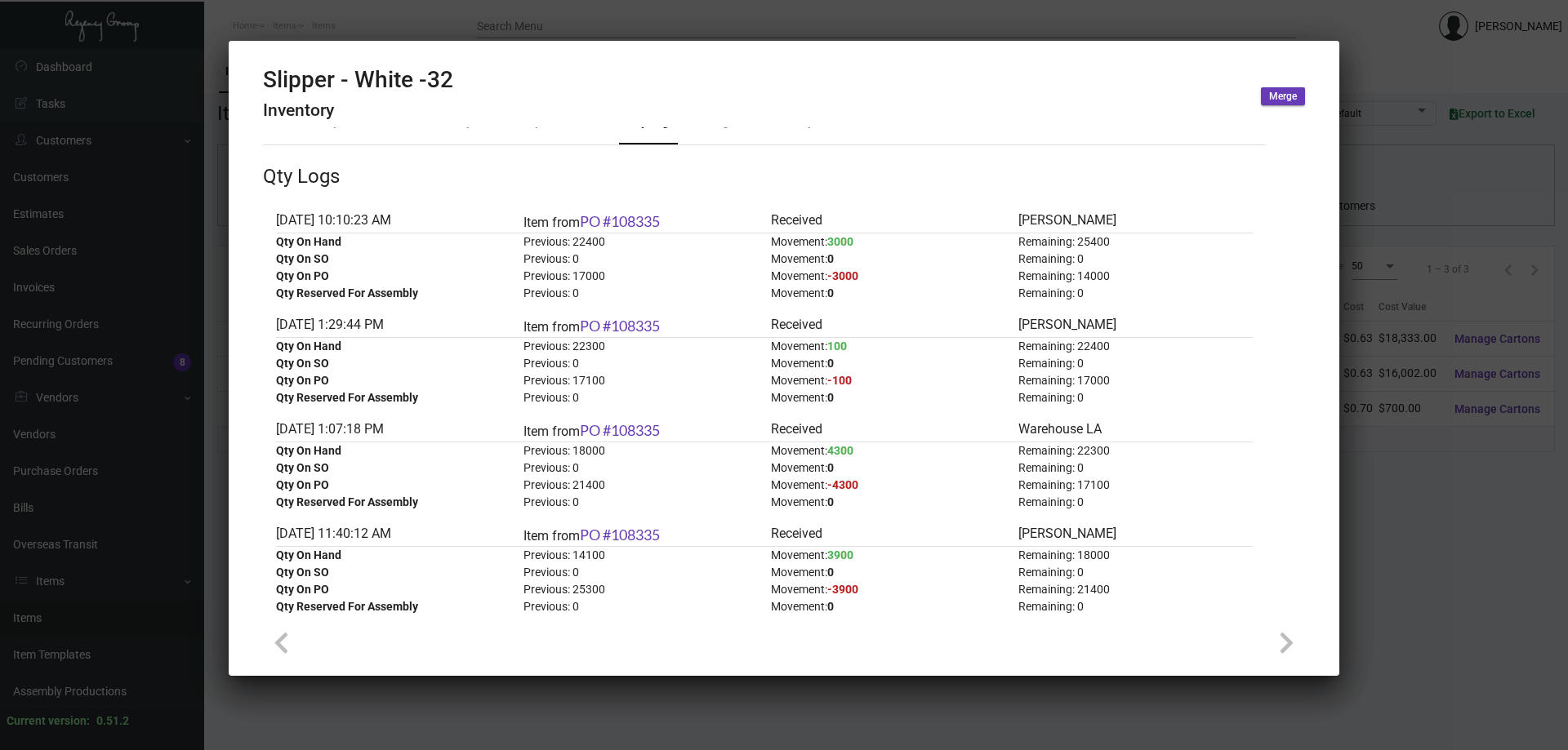
scroll to position [0, 0]
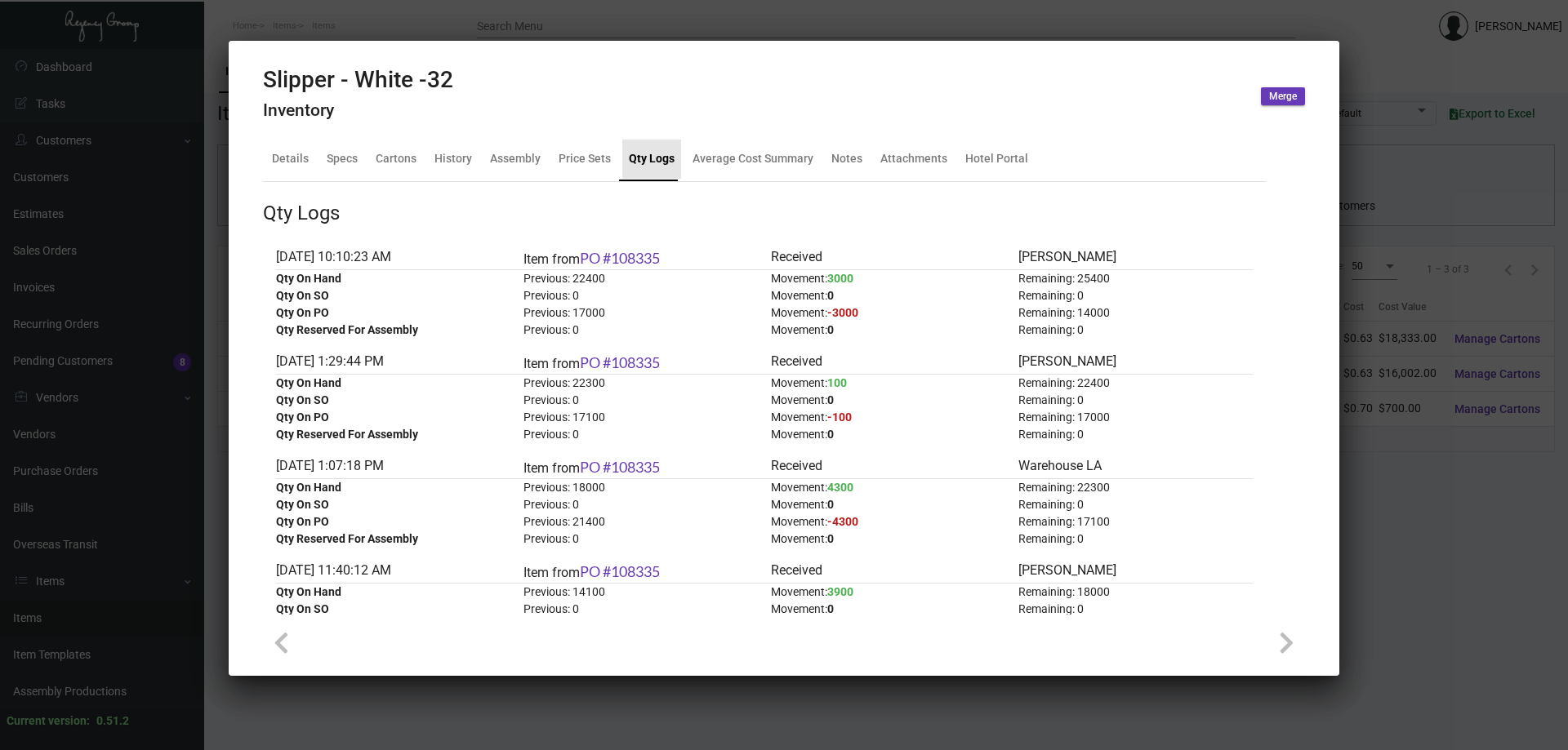
click at [649, 165] on div "Qty Logs" at bounding box center [652, 158] width 46 height 17
click at [401, 27] on div at bounding box center [784, 375] width 1568 height 750
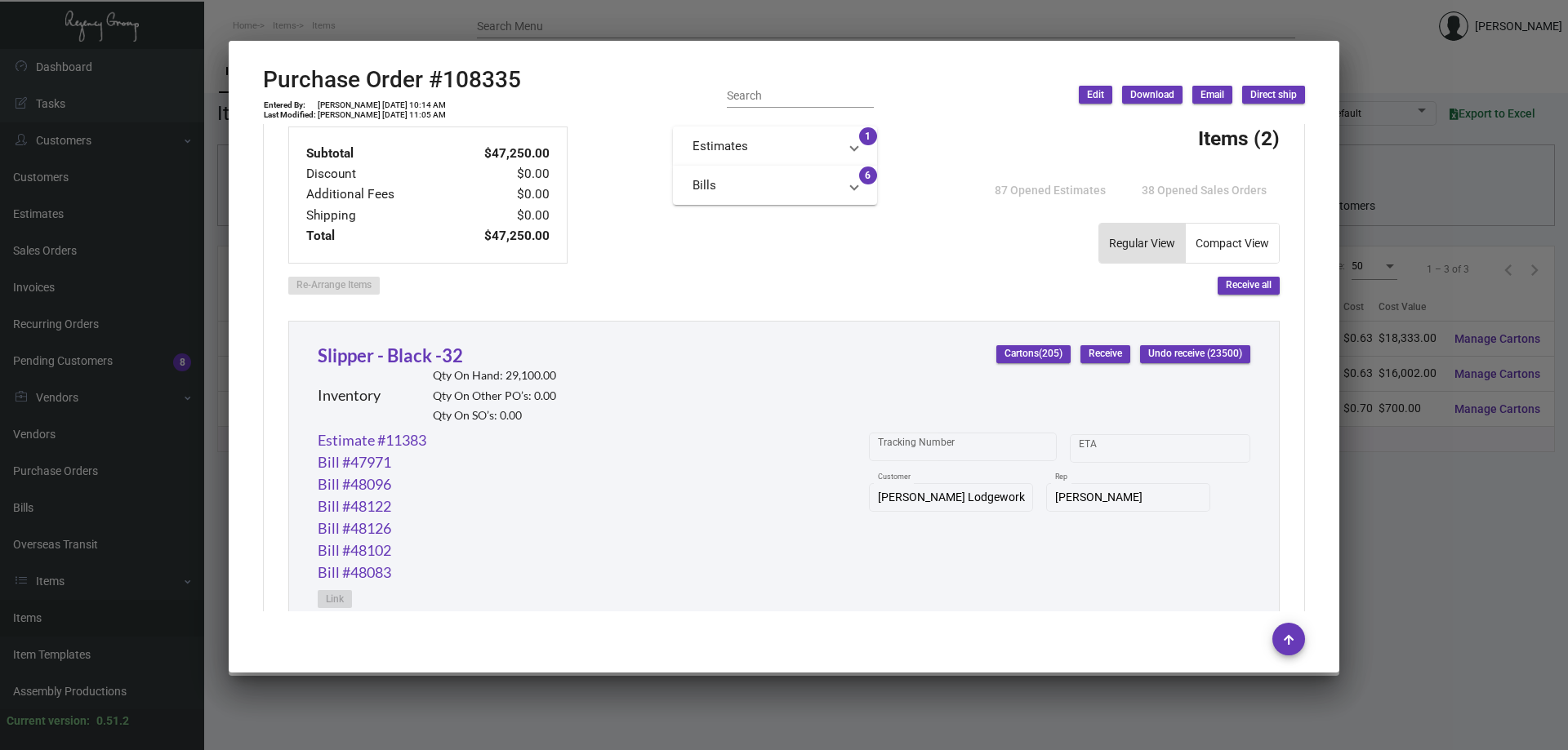
scroll to position [593, 0]
click at [408, 361] on link "Slipper - Black -32" at bounding box center [390, 359] width 145 height 22
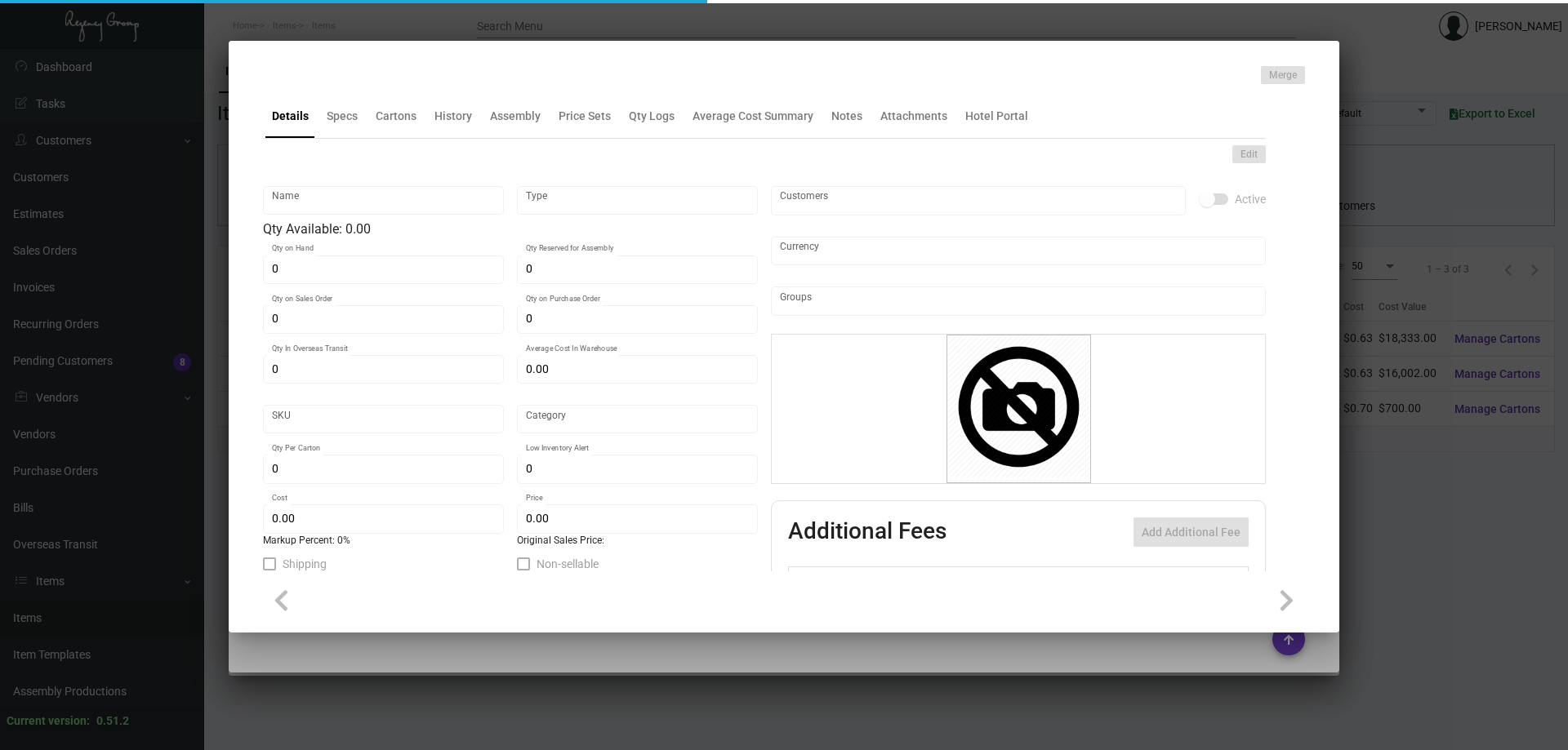
type input "Slipper - Black -32"
type input "Inventory"
type input "29,100"
type input "14,000"
type input "$ 0.63664"
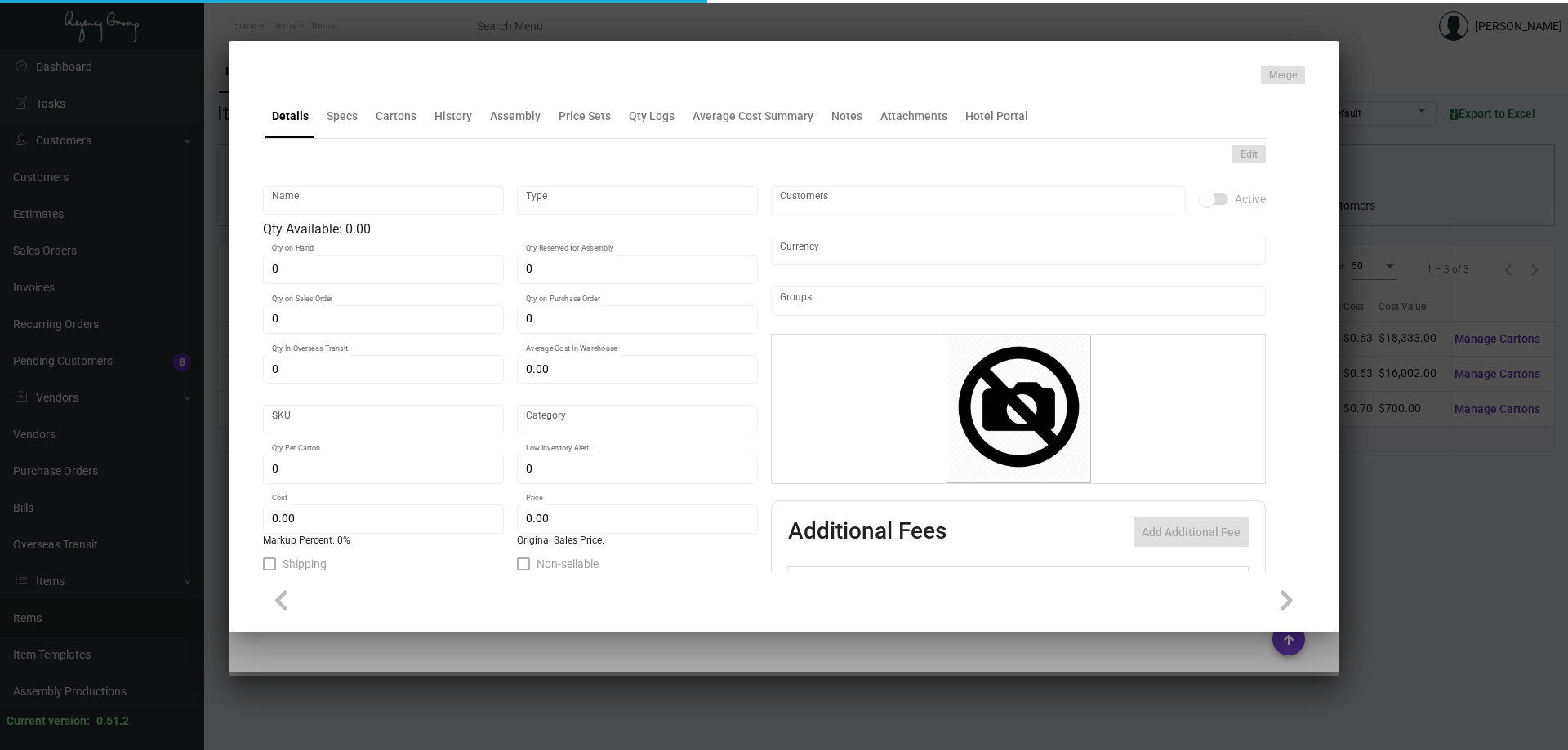
type input "Overseas"
type input "100"
type input "$ 0.63"
type input "$ 1.53"
type textarea "HR Slipper: Size #10 slipper, 1 size to fit all, black color cushion material ,…"
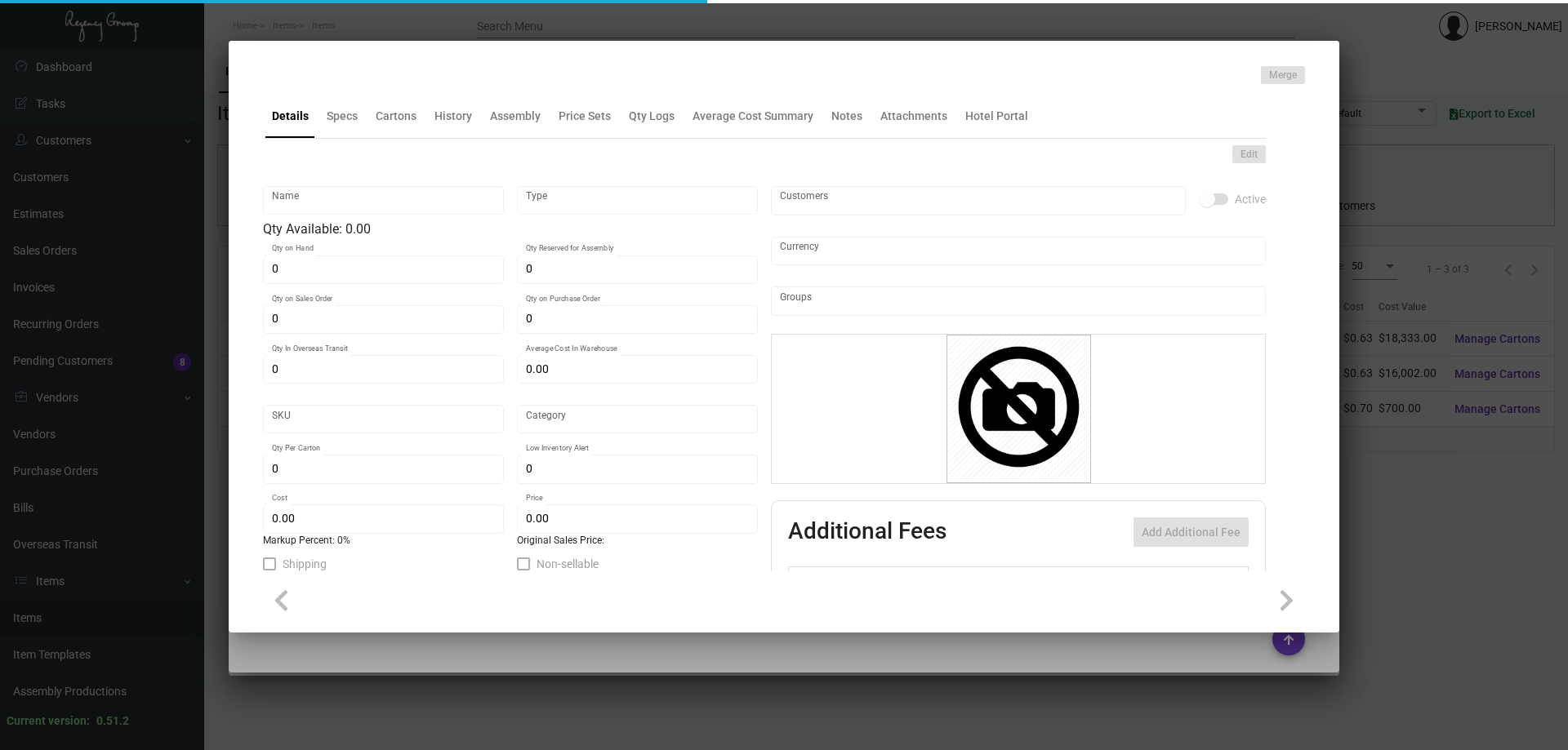
type textarea "HR Slipper: Size #10 slipper, 1 size to fit all, black color cushion material ,…"
checkbox input "true"
type input "United States Dollar $"
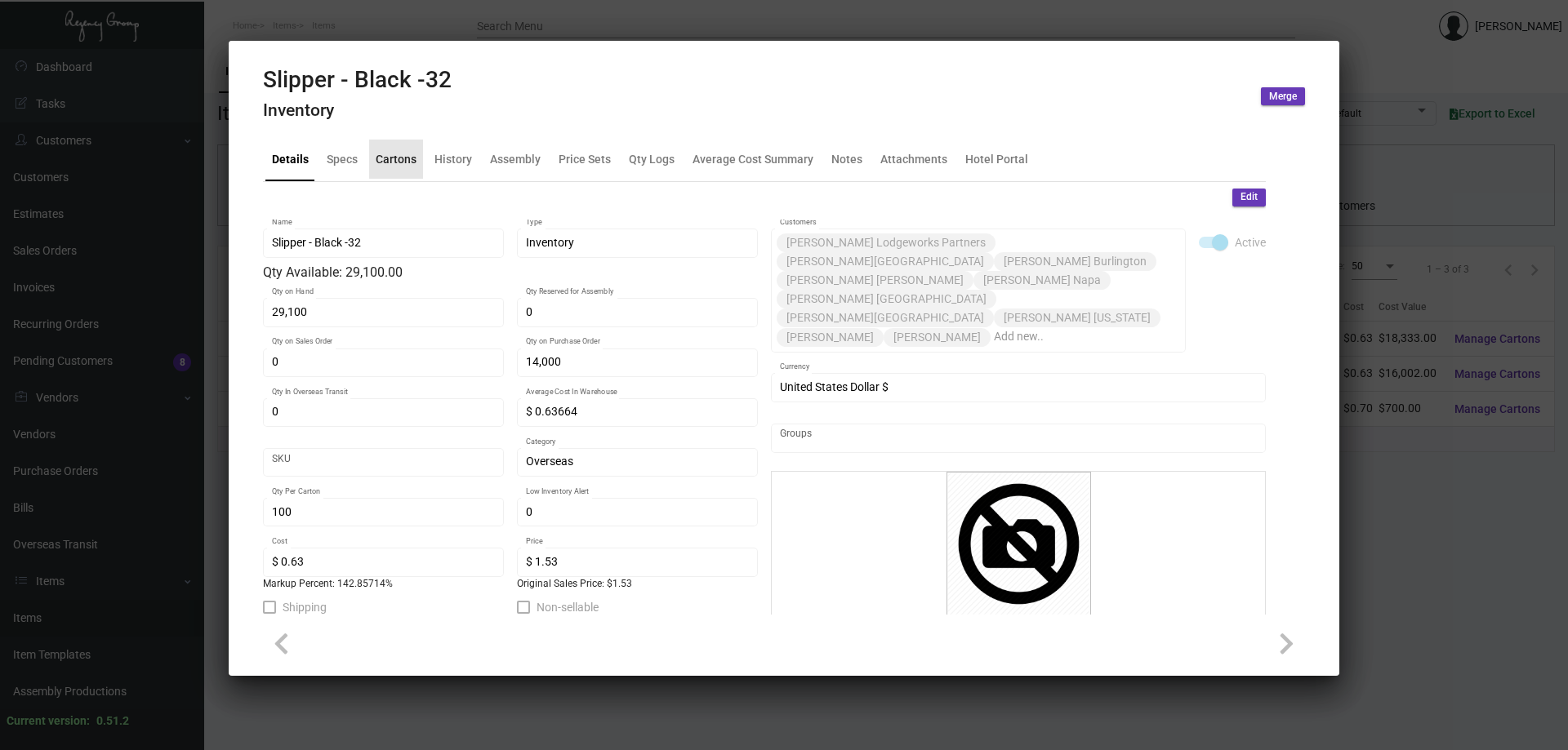
click at [399, 162] on div "Cartons" at bounding box center [396, 158] width 41 height 17
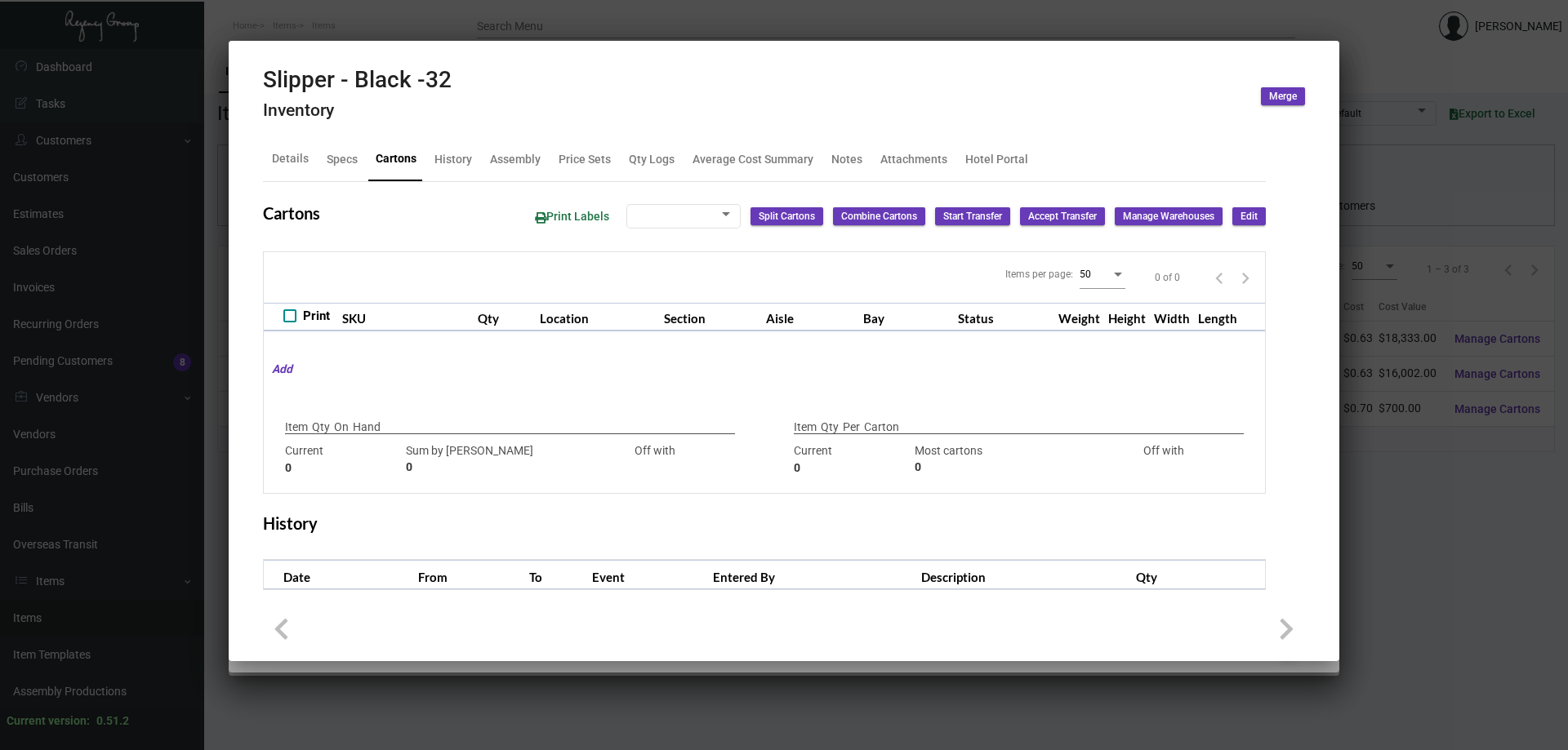
type input "29,100"
type input "5000"
type input "+24100"
type input "100"
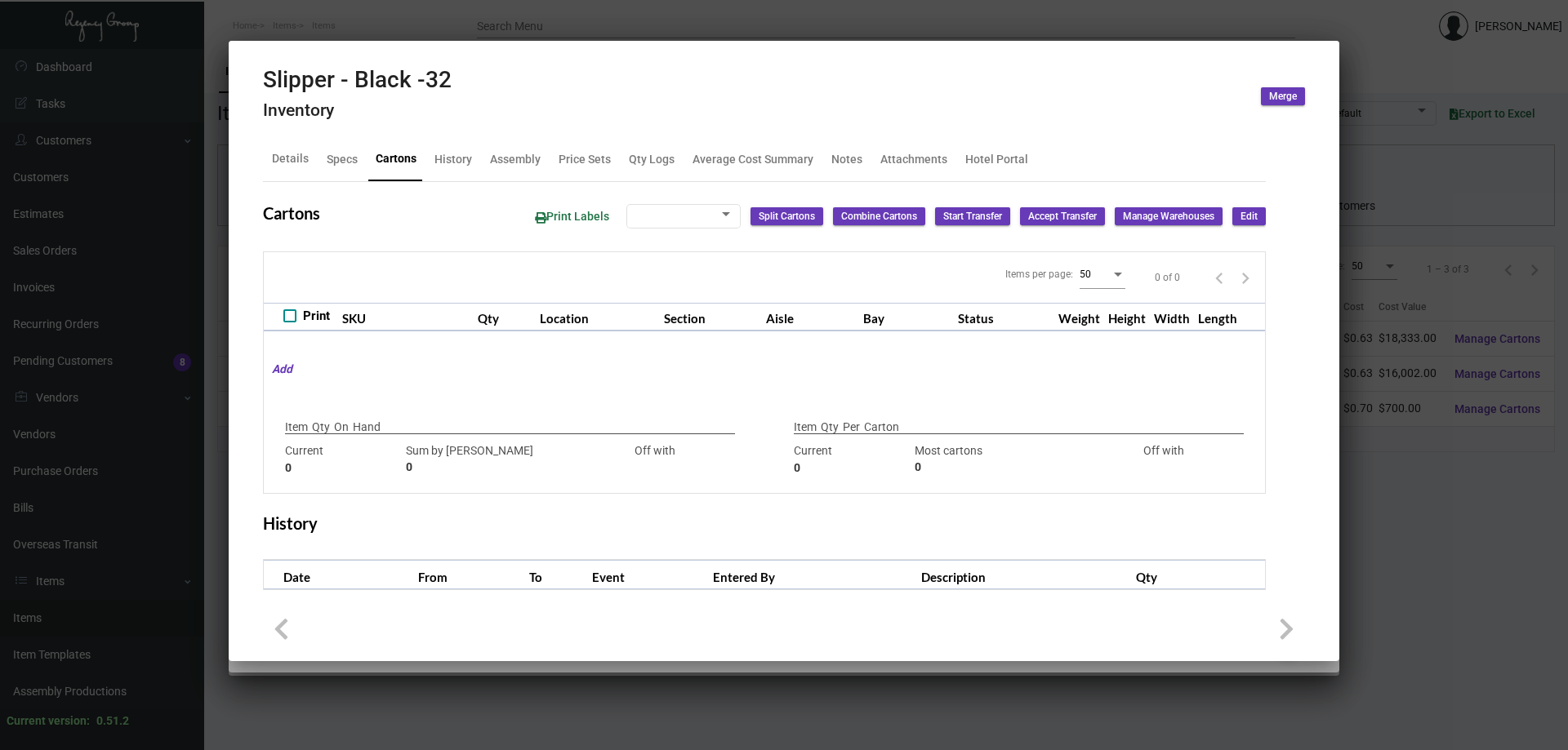
type input "0"
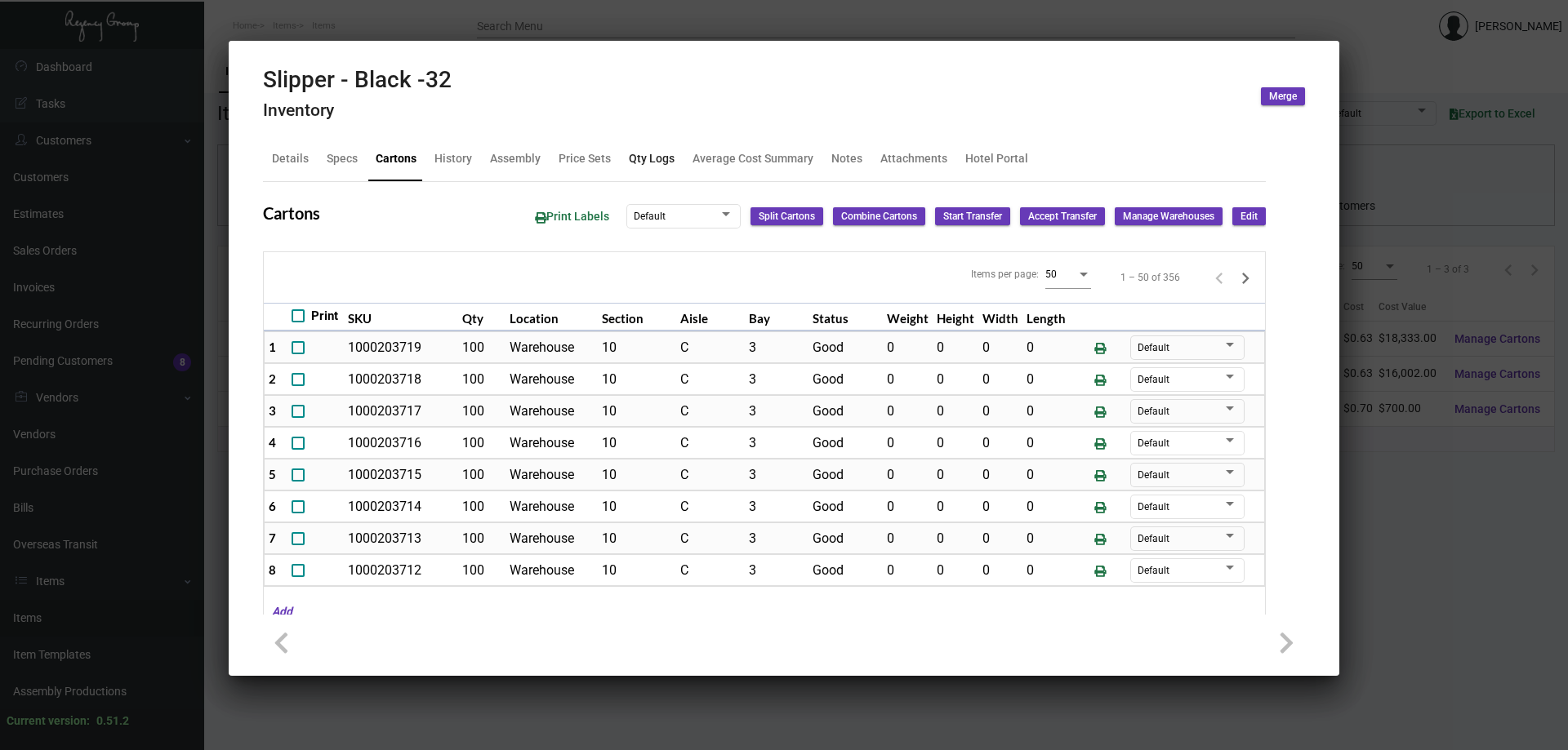
click at [648, 160] on div "Qty Logs" at bounding box center [652, 158] width 46 height 17
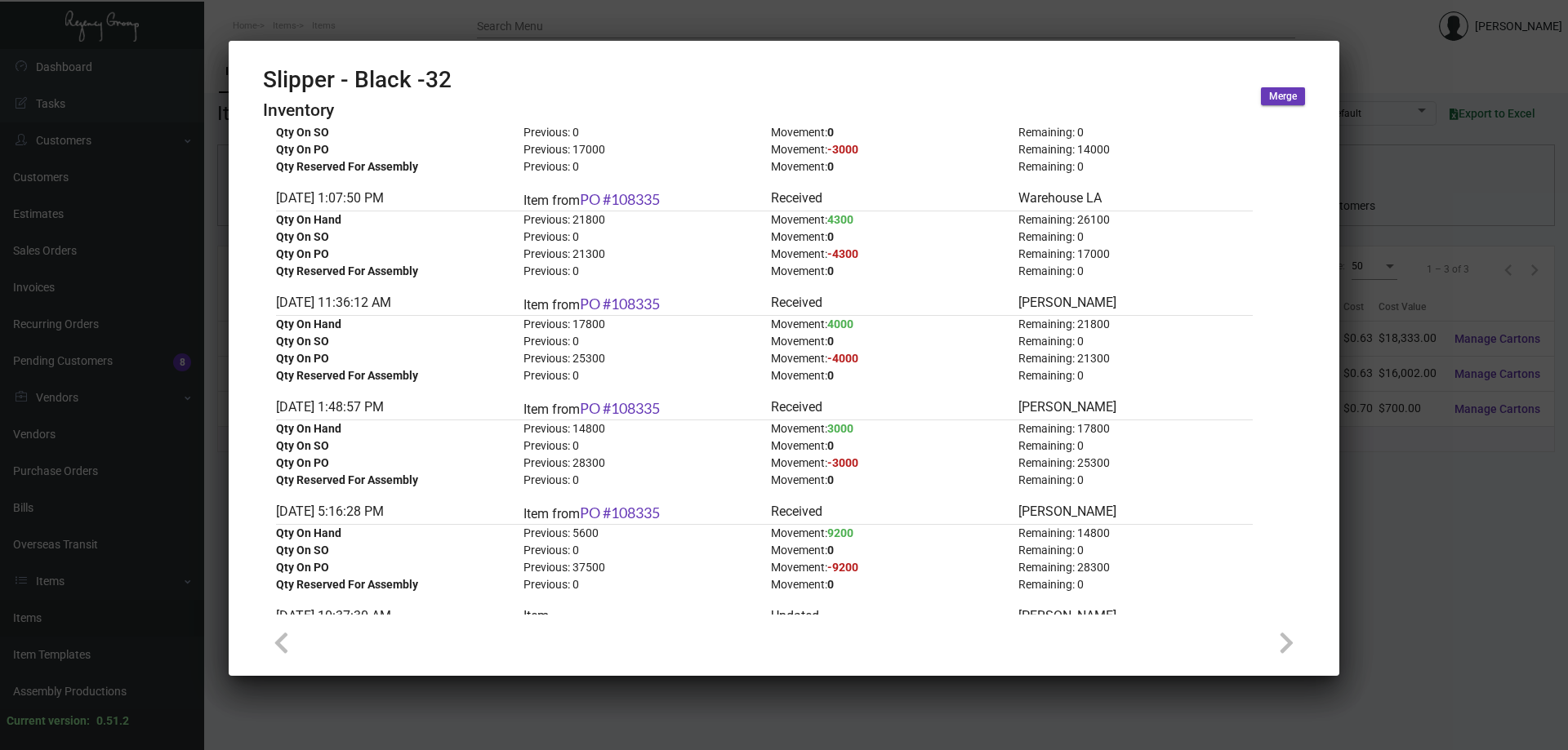
scroll to position [245, 0]
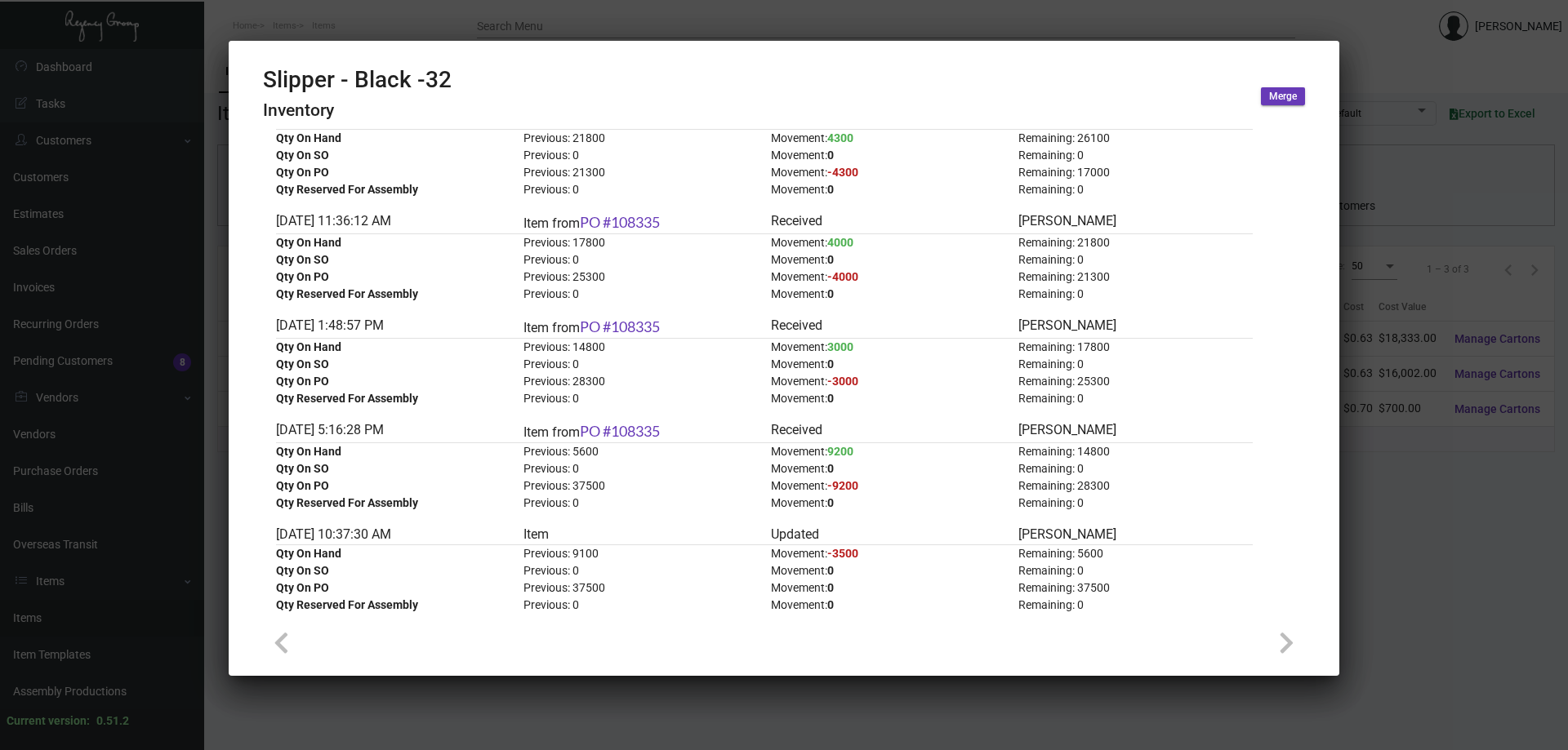
click at [305, 34] on div at bounding box center [784, 375] width 1568 height 750
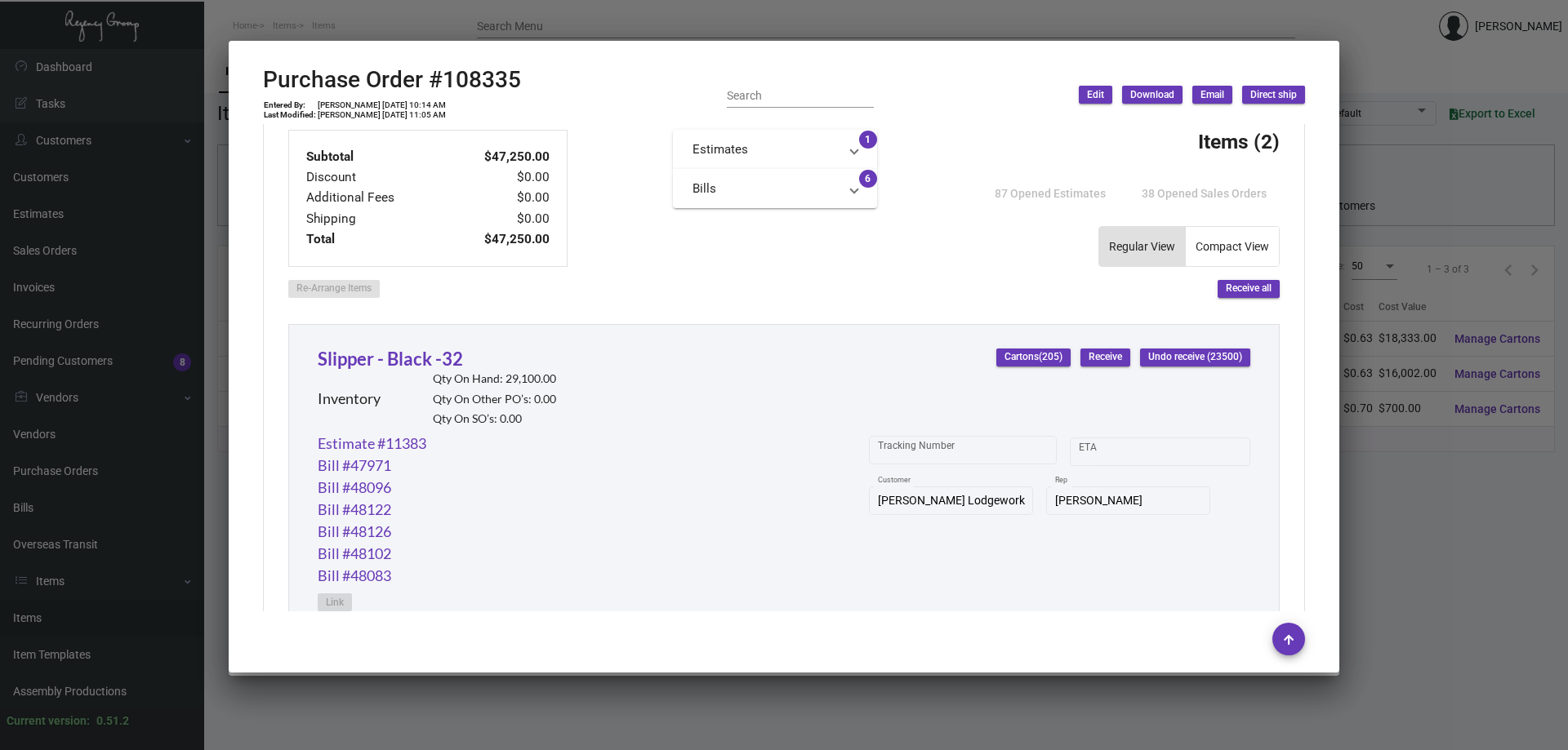
click at [624, 19] on div at bounding box center [784, 375] width 1568 height 750
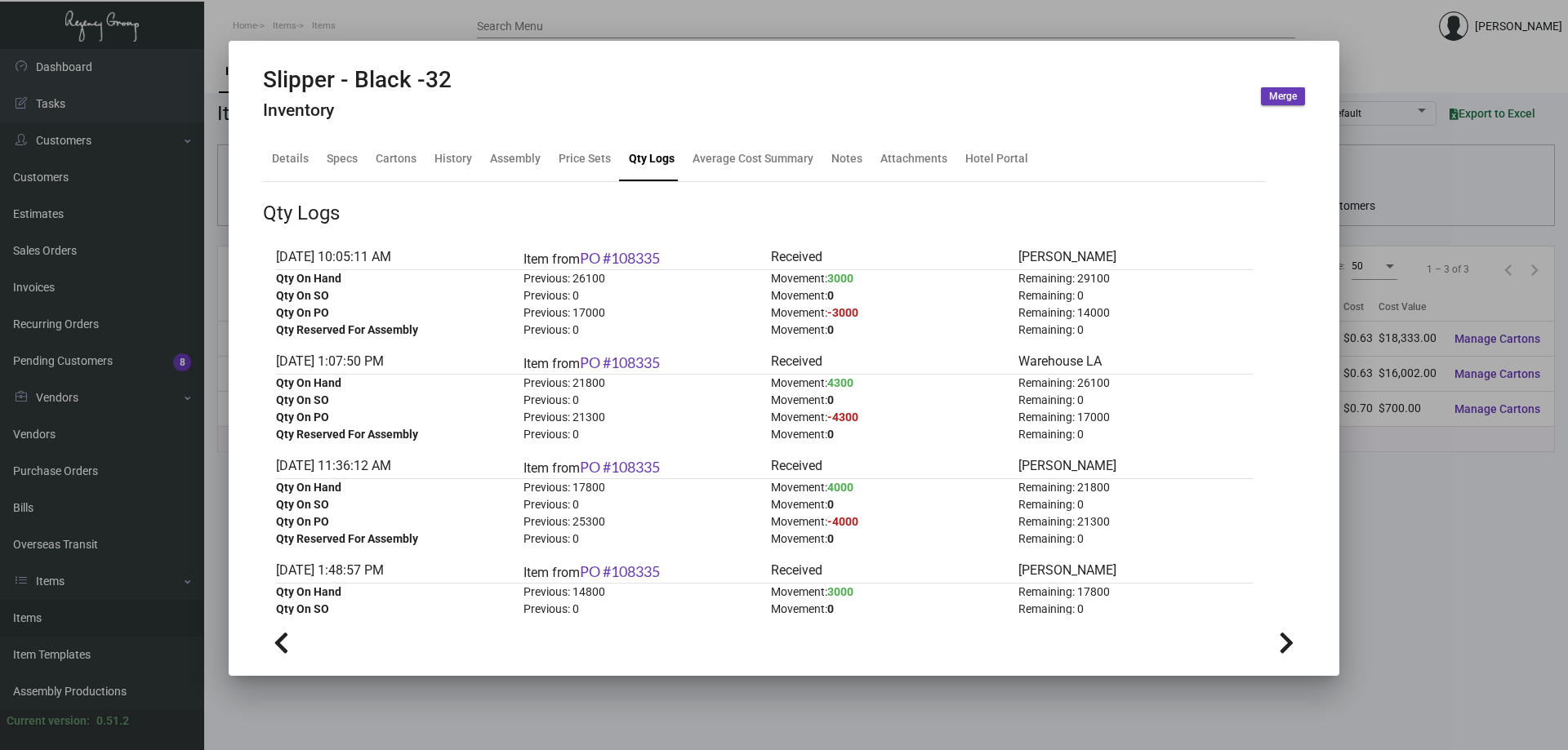
click at [1029, 22] on div at bounding box center [784, 375] width 1568 height 750
